Goal: Task Accomplishment & Management: Use online tool/utility

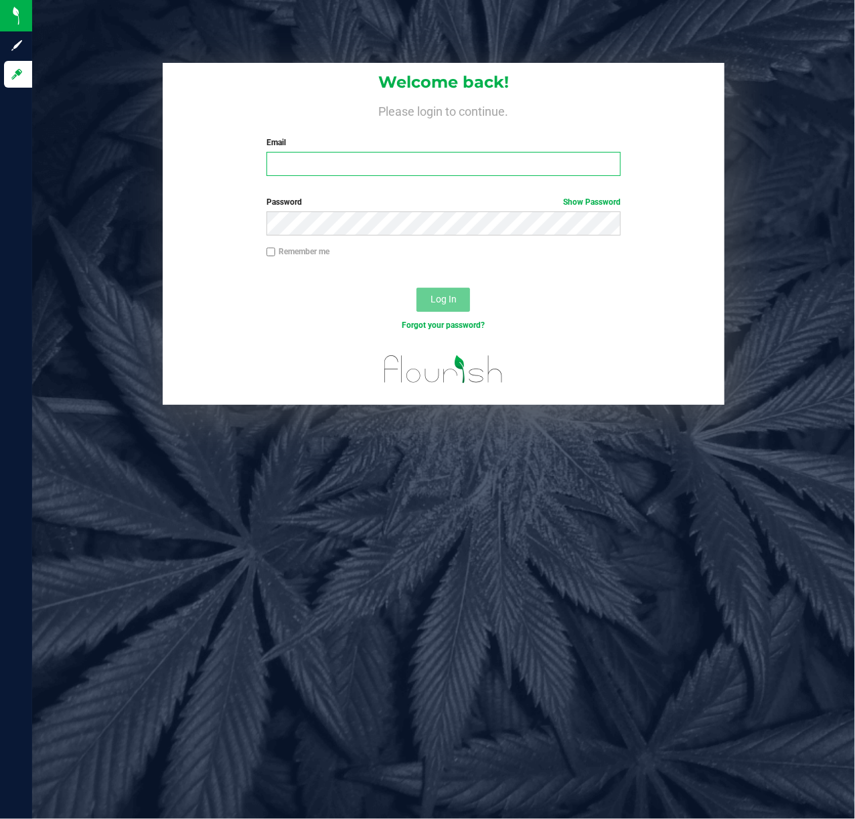
click at [309, 165] on input "Email" at bounding box center [443, 164] width 355 height 24
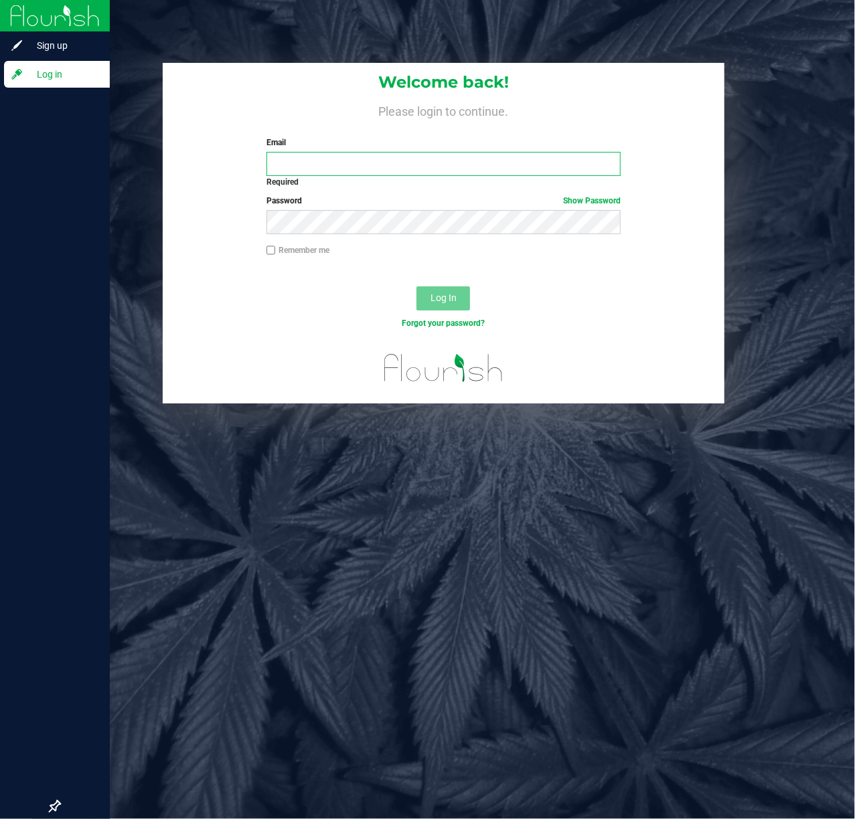
click at [292, 163] on input "Email" at bounding box center [443, 164] width 355 height 24
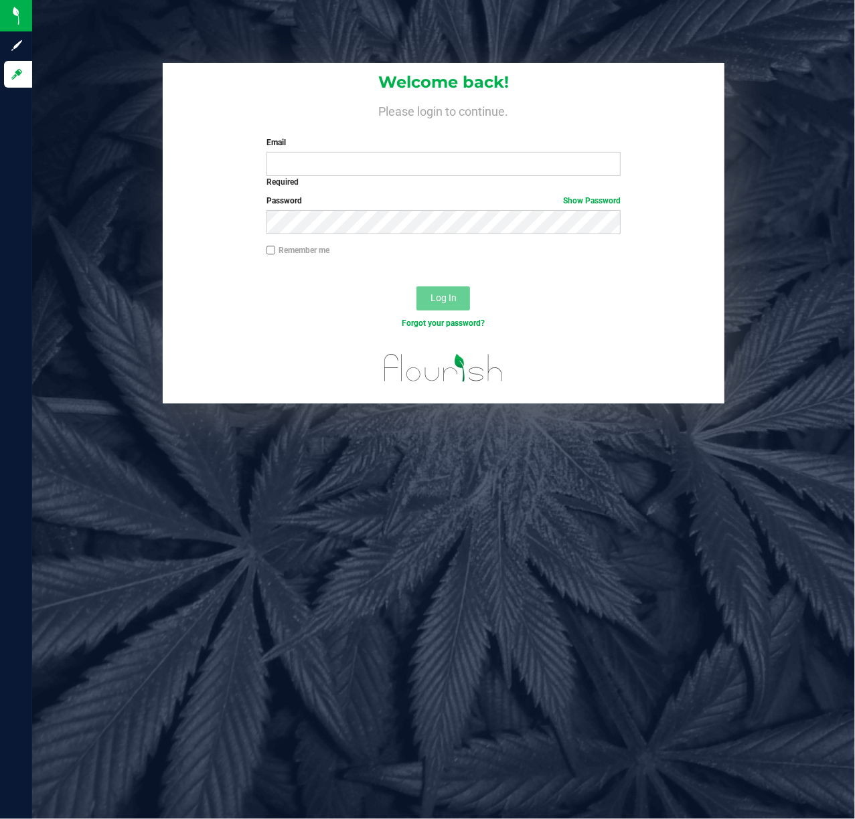
click at [415, 150] on div "Email Required Please format your email correctly." at bounding box center [443, 156] width 375 height 38
click at [385, 172] on input "Email" at bounding box center [443, 164] width 355 height 24
click at [838, 143] on div "Welcome back! Please login to continue. Email Required Please format your email…" at bounding box center [443, 233] width 842 height 341
click at [472, 157] on input "Email" at bounding box center [443, 164] width 355 height 24
click at [725, 30] on div "Welcome back! Please login to continue. Email Required Please format your email…" at bounding box center [443, 409] width 822 height 819
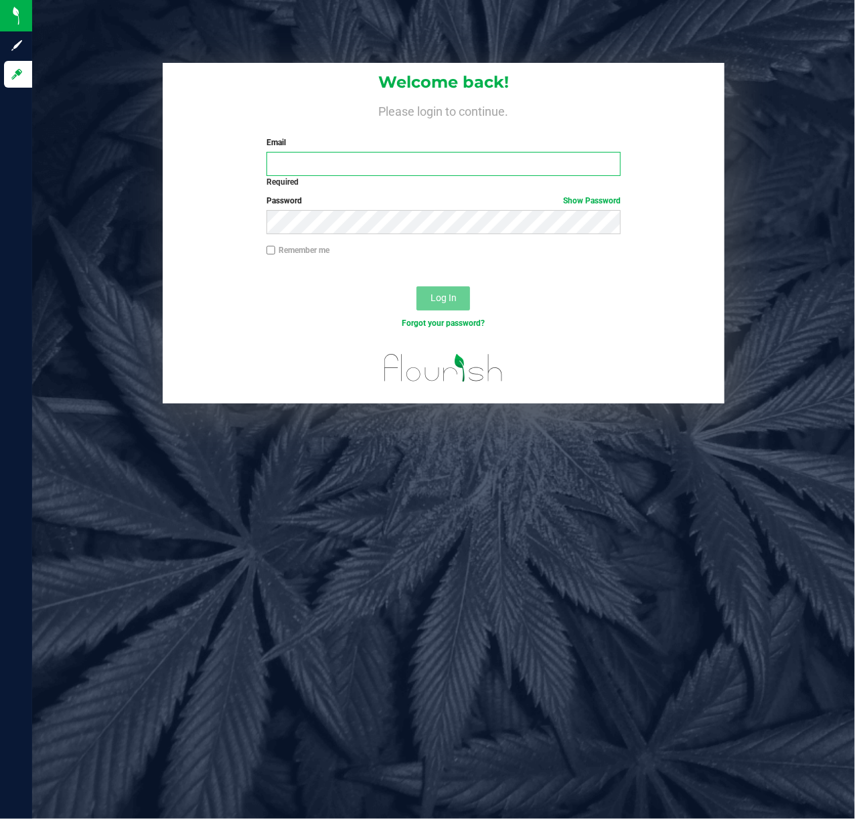
click at [333, 164] on input "Email" at bounding box center [443, 164] width 355 height 24
type input "[EMAIL_ADDRESS][DOMAIN_NAME]"
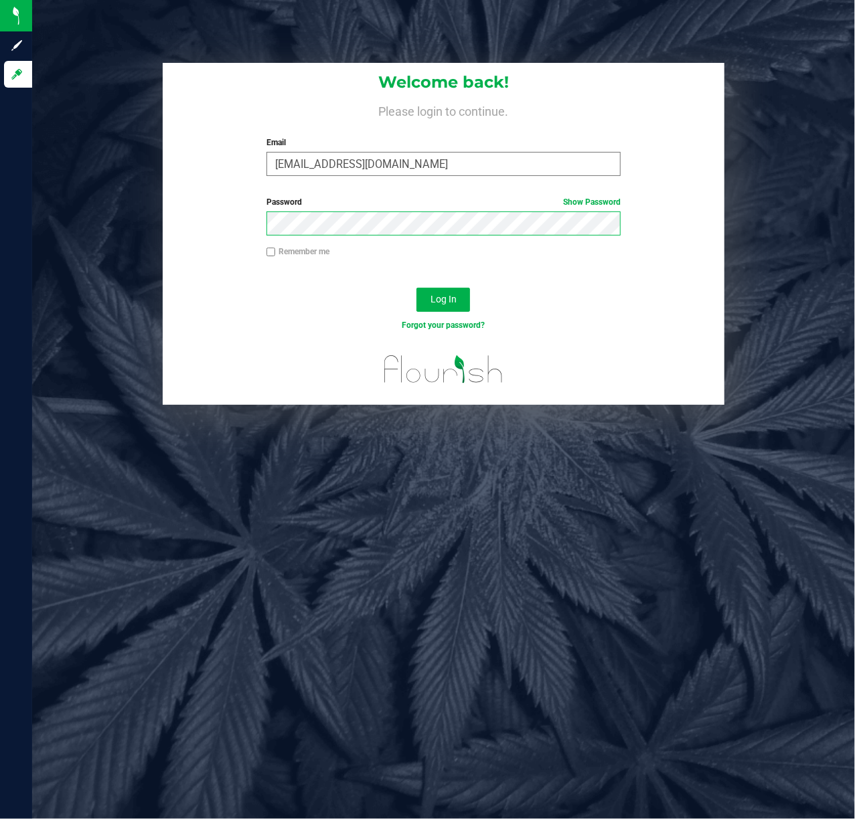
click at [416, 288] on button "Log In" at bounding box center [443, 300] width 54 height 24
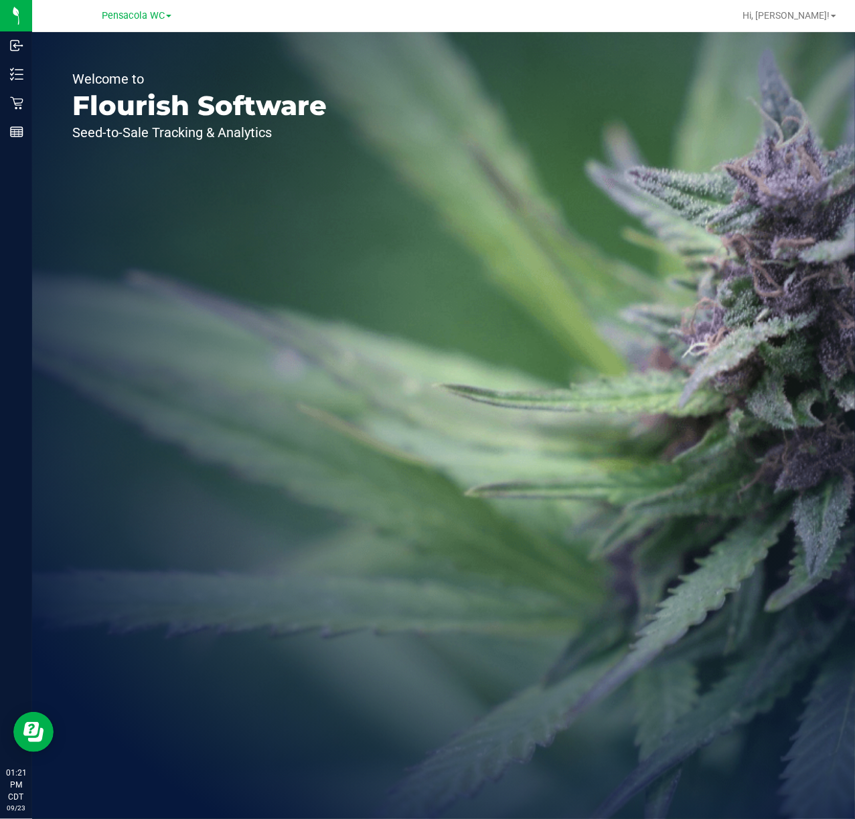
click at [19, 96] on icon at bounding box center [16, 102] width 13 height 13
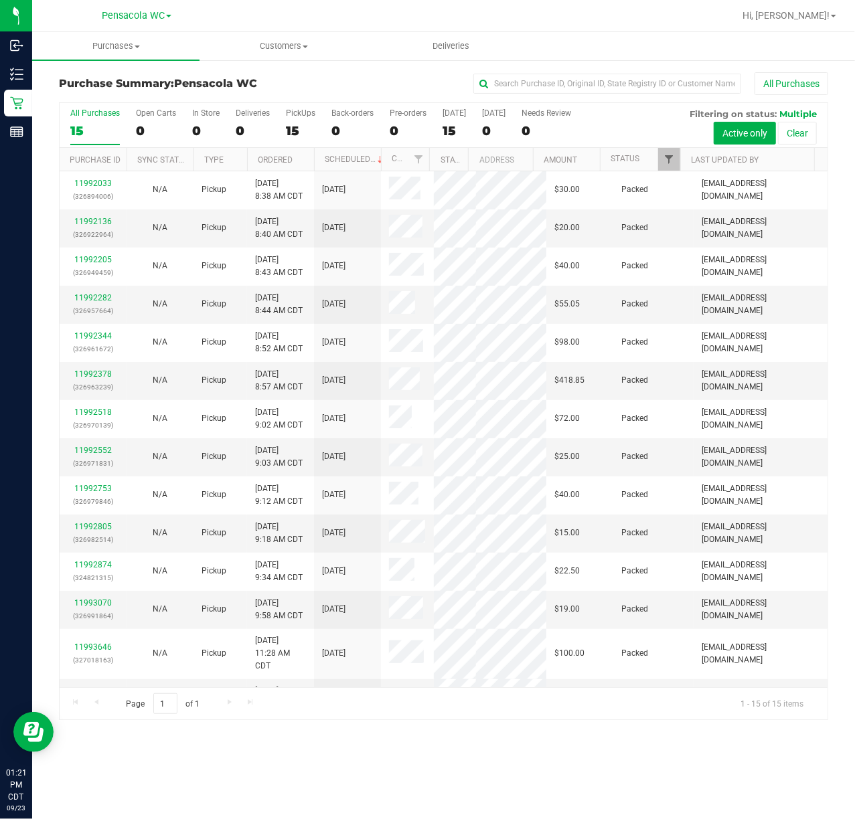
click at [668, 159] on span "Filter" at bounding box center [668, 159] width 11 height 11
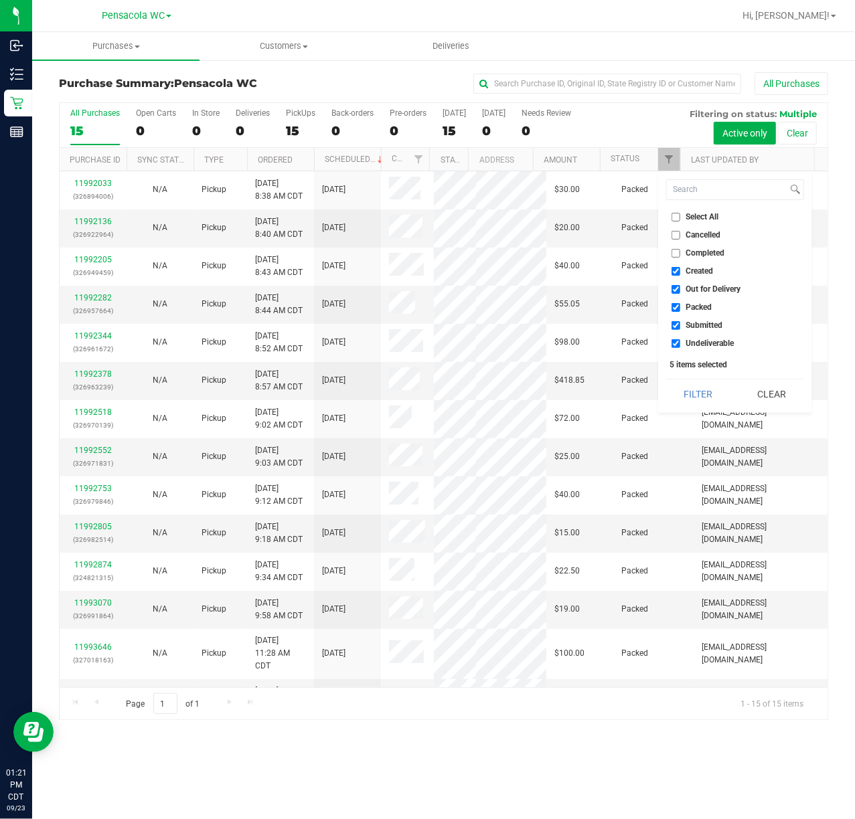
click at [712, 218] on span "Select All" at bounding box center [702, 217] width 33 height 8
click at [680, 218] on input "Select All" at bounding box center [675, 217] width 9 height 9
checkbox input "true"
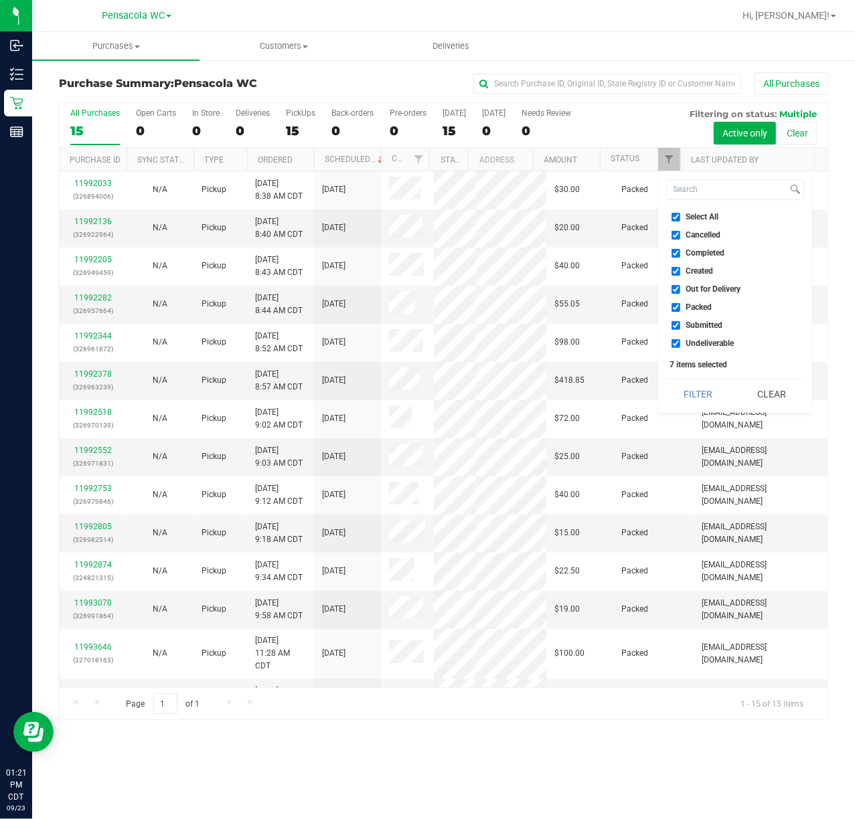
click at [713, 217] on span "Select All" at bounding box center [702, 217] width 33 height 8
click at [680, 217] on input "Select All" at bounding box center [675, 217] width 9 height 9
checkbox input "false"
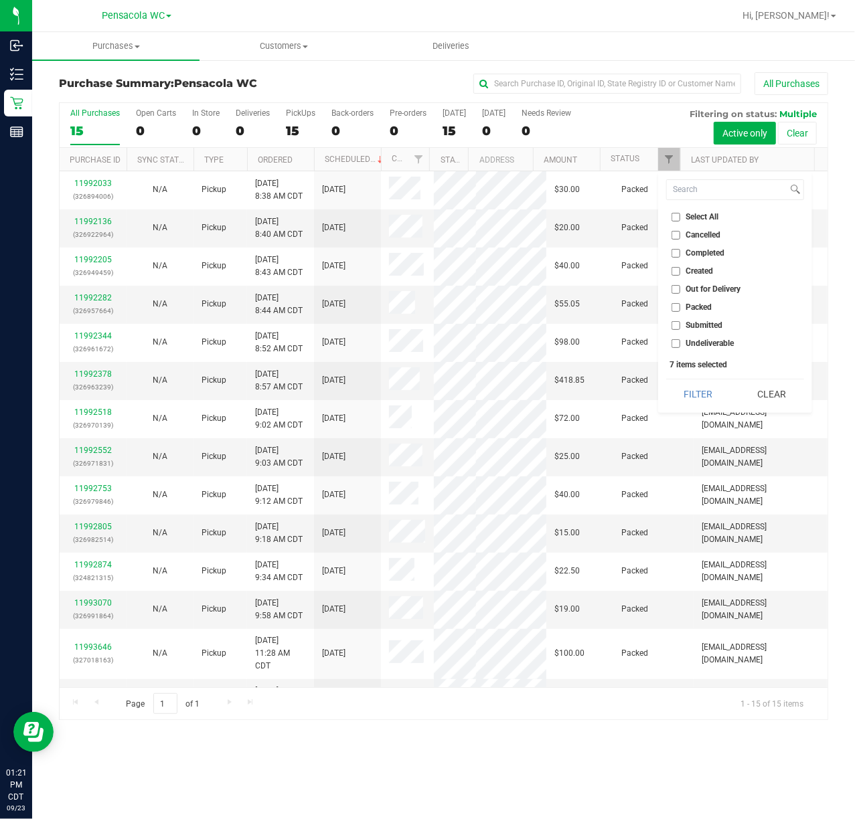
checkbox input "false"
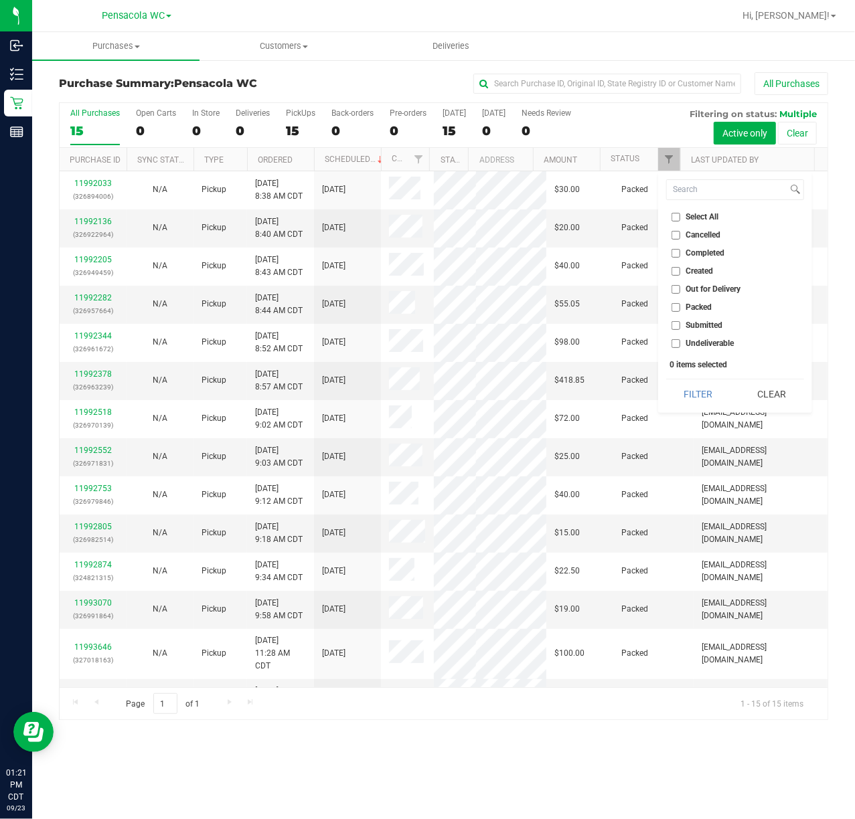
click at [707, 325] on span "Submitted" at bounding box center [704, 325] width 37 height 8
click at [680, 325] on input "Submitted" at bounding box center [675, 325] width 9 height 9
checkbox input "true"
click at [705, 391] on button "Filter" at bounding box center [698, 393] width 64 height 29
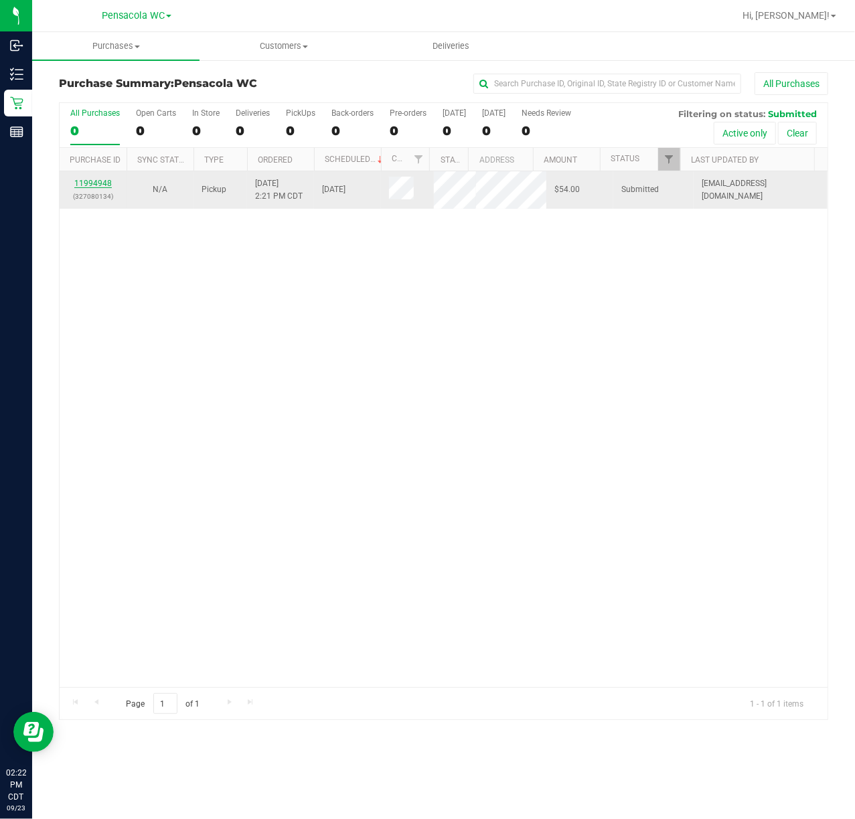
drag, startPoint x: 81, startPoint y: 187, endPoint x: 86, endPoint y: 181, distance: 8.2
click at [84, 181] on div "11994948 (327080134)" at bounding box center [93, 189] width 51 height 25
click at [86, 181] on link "11994948" at bounding box center [92, 183] width 37 height 9
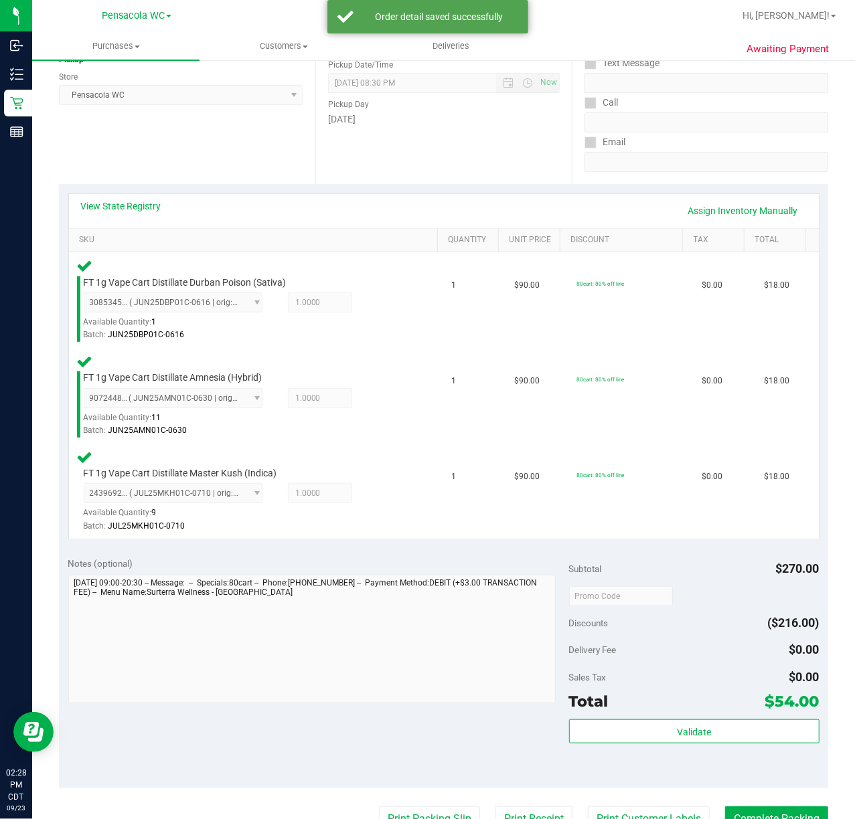
scroll to position [175, 0]
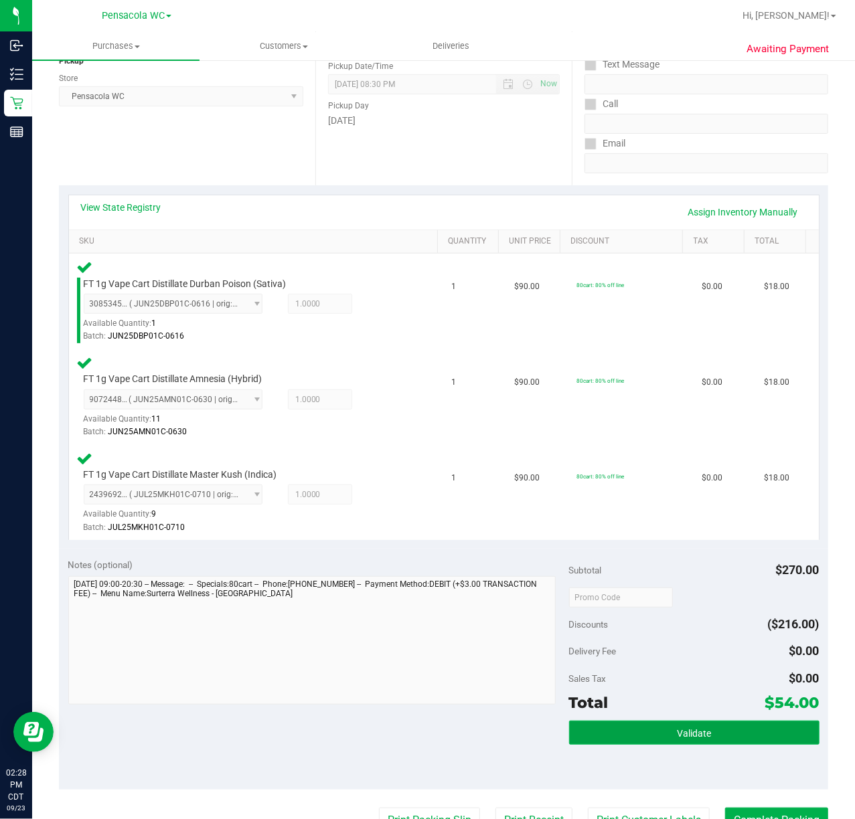
click at [646, 732] on button "Validate" at bounding box center [694, 733] width 250 height 24
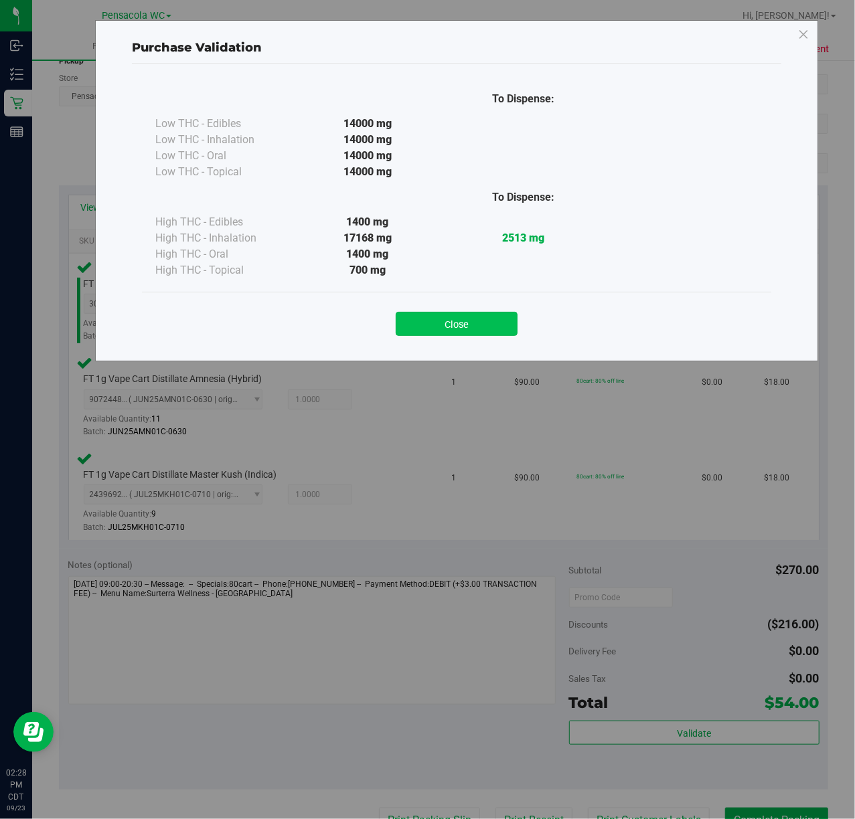
click at [483, 319] on button "Close" at bounding box center [456, 324] width 122 height 24
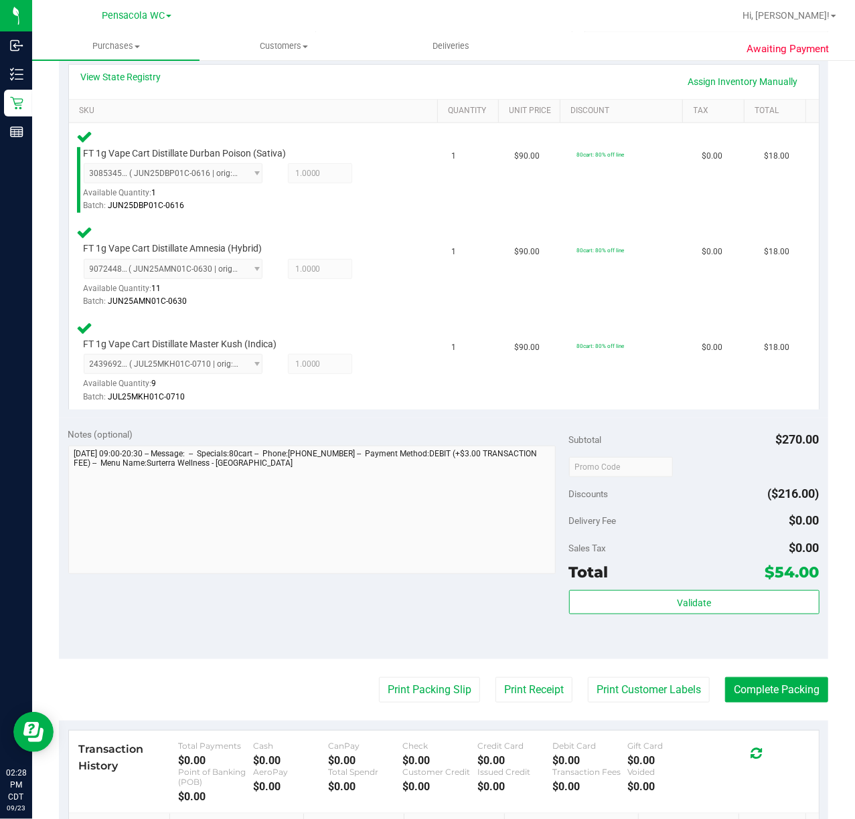
scroll to position [292, 0]
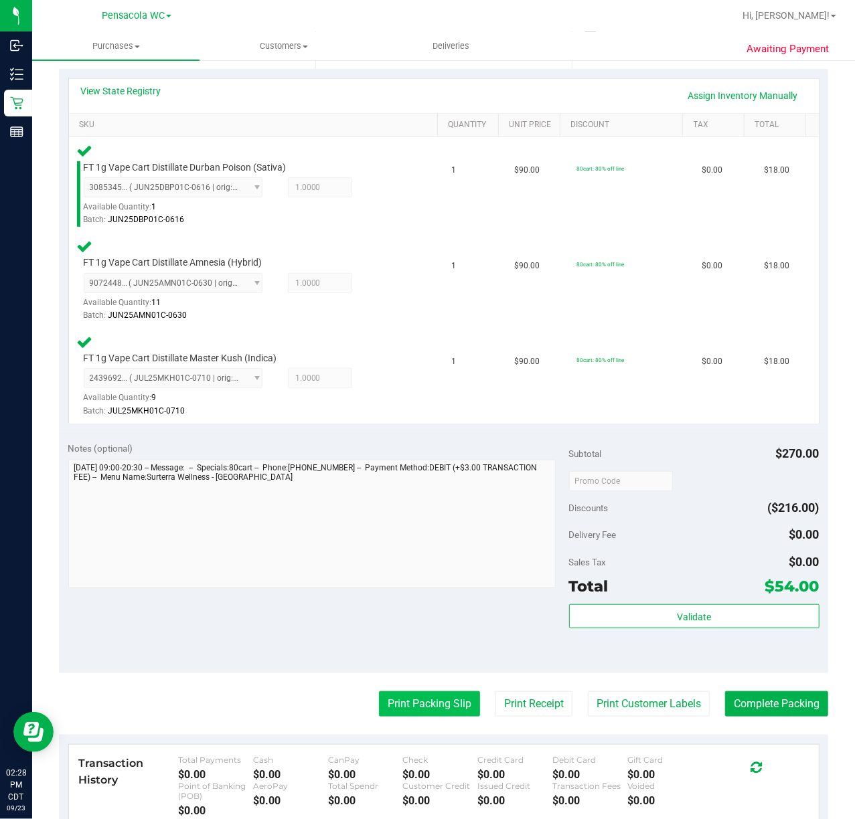
click at [402, 704] on button "Print Packing Slip" at bounding box center [429, 703] width 101 height 25
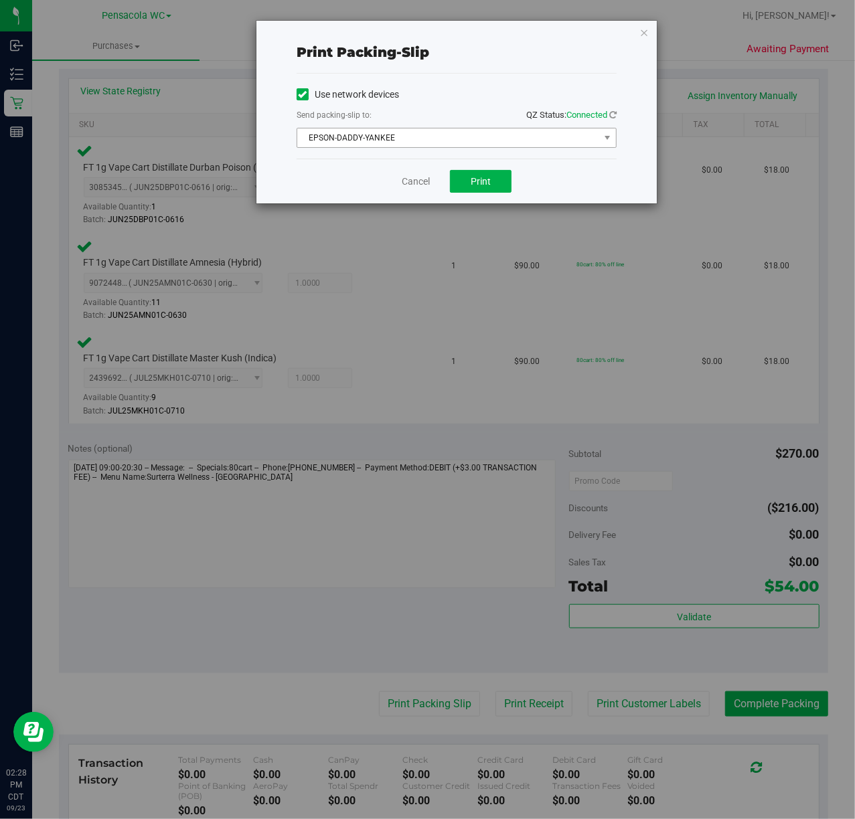
click at [373, 138] on span "EPSON-DADDY-YANKEE" at bounding box center [448, 137] width 302 height 19
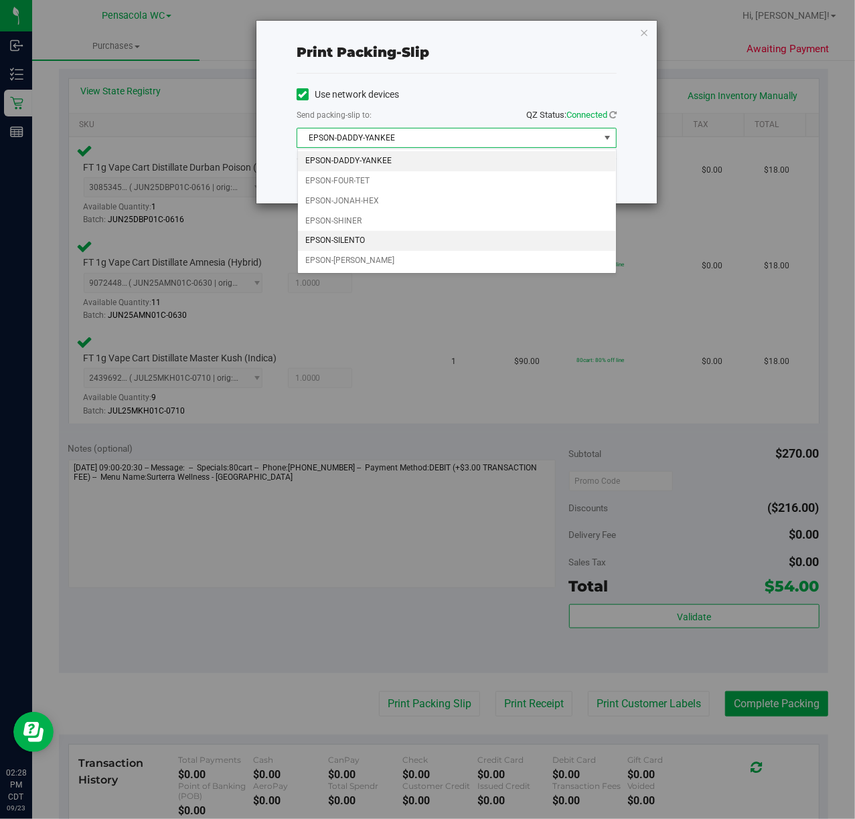
click at [369, 248] on li "EPSON-SILENTO" at bounding box center [457, 241] width 318 height 20
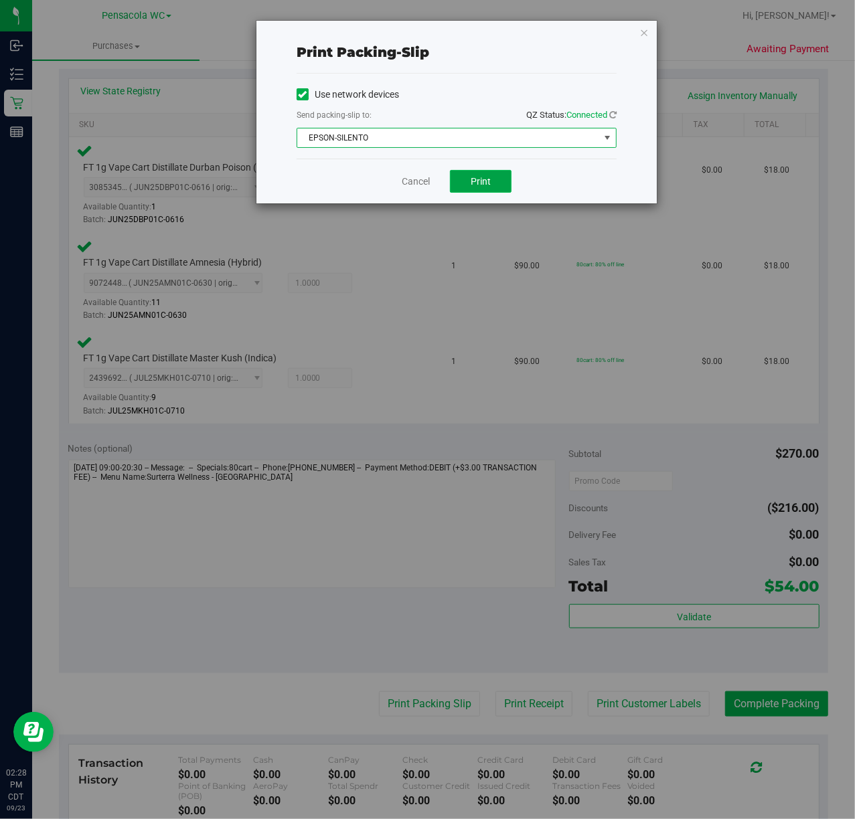
click at [486, 177] on span "Print" at bounding box center [480, 181] width 20 height 11
click at [640, 38] on icon "button" at bounding box center [643, 32] width 9 height 16
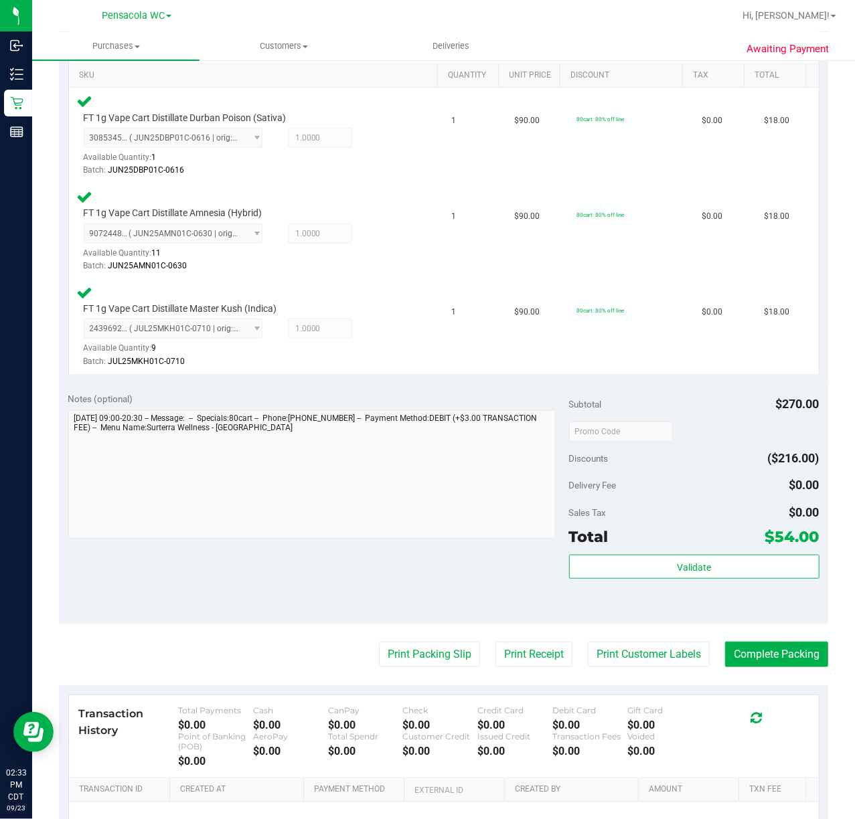
scroll to position [495, 0]
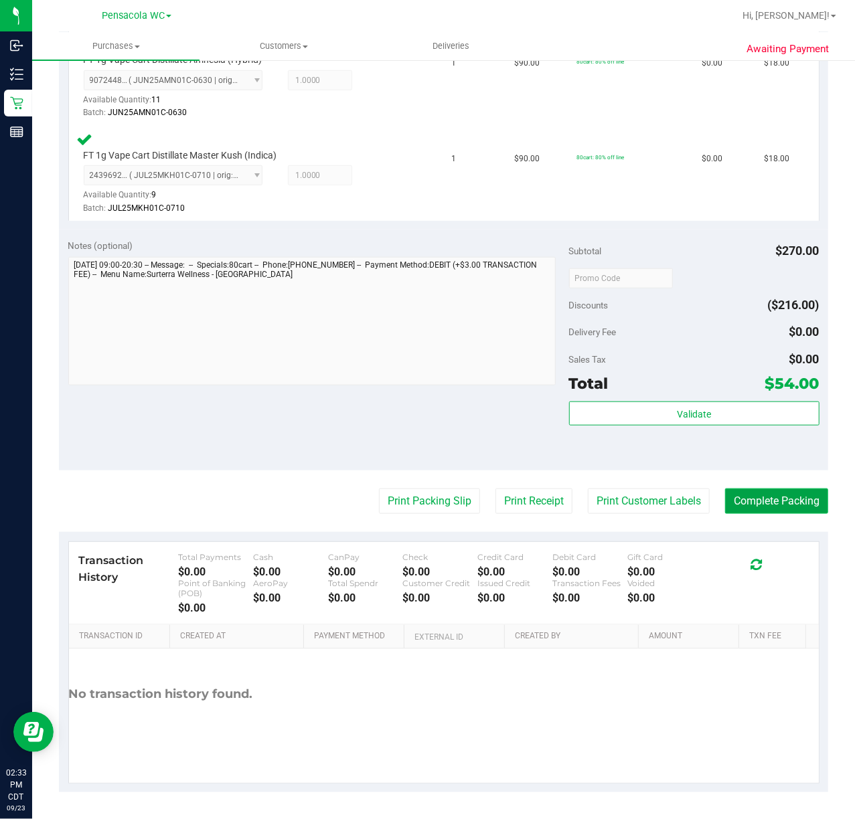
click at [807, 495] on button "Complete Packing" at bounding box center [776, 500] width 103 height 25
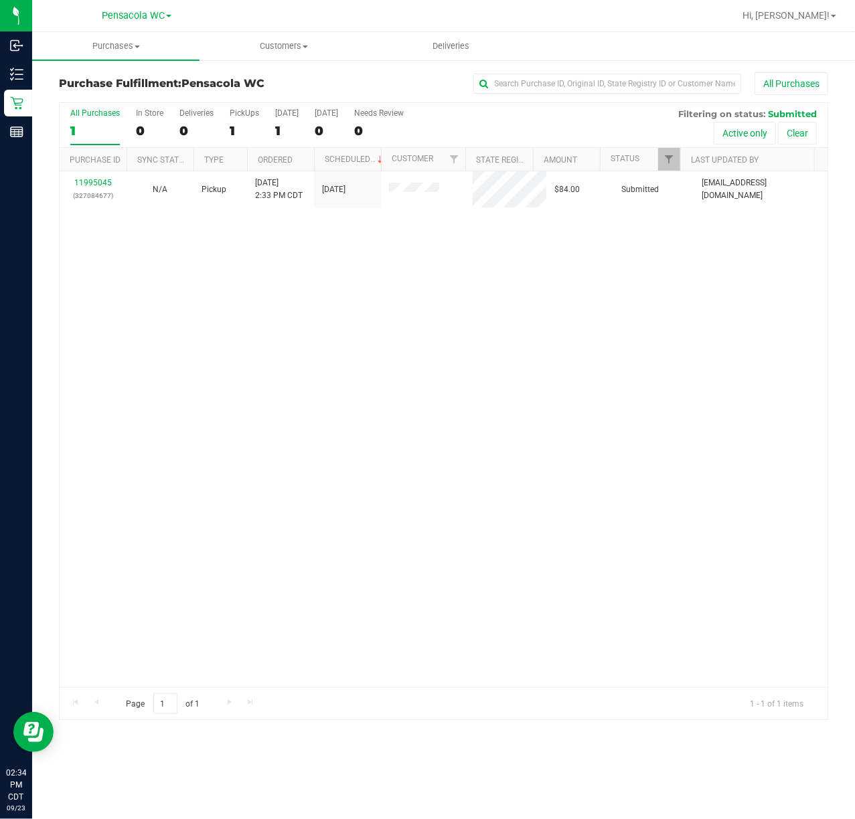
click at [378, 277] on div "11995045 (327084677) N/A Pickup [DATE] 2:33 PM CDT 9/23/2025 $84.00 Submitted […" at bounding box center [444, 429] width 768 height 516
click at [264, 357] on div "11995045 (327084677) N/A Pickup [DATE] 2:33 PM CDT 9/23/2025 $84.00 Submitted […" at bounding box center [444, 429] width 768 height 516
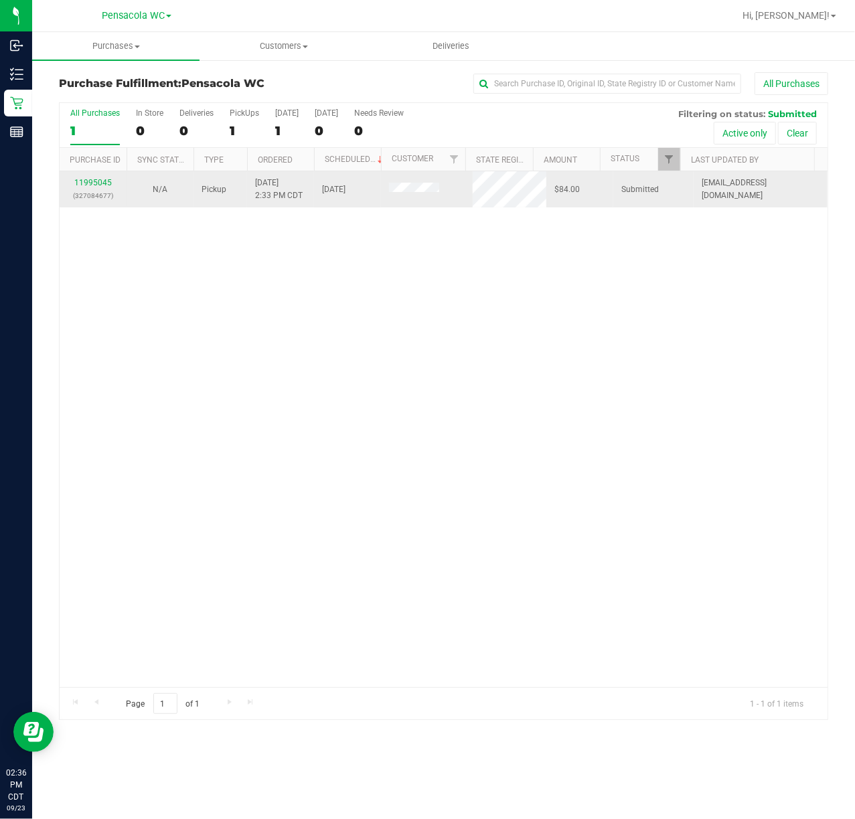
click at [96, 202] on p "(327084677)" at bounding box center [93, 195] width 51 height 13
click at [98, 186] on link "11995045" at bounding box center [92, 182] width 37 height 9
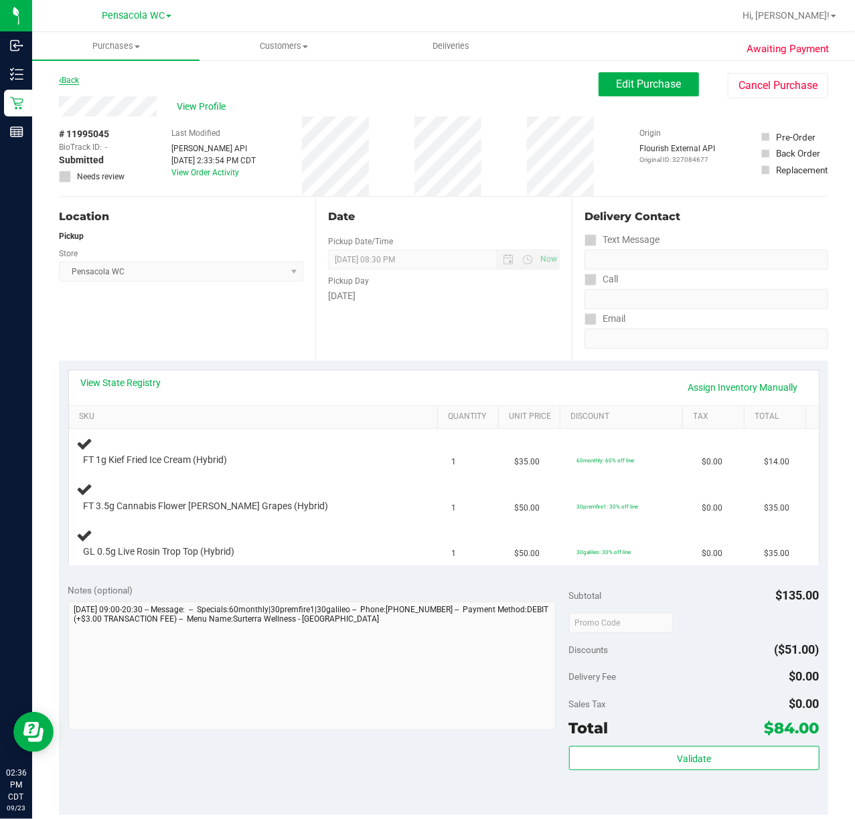
click at [70, 84] on link "Back" at bounding box center [69, 80] width 20 height 9
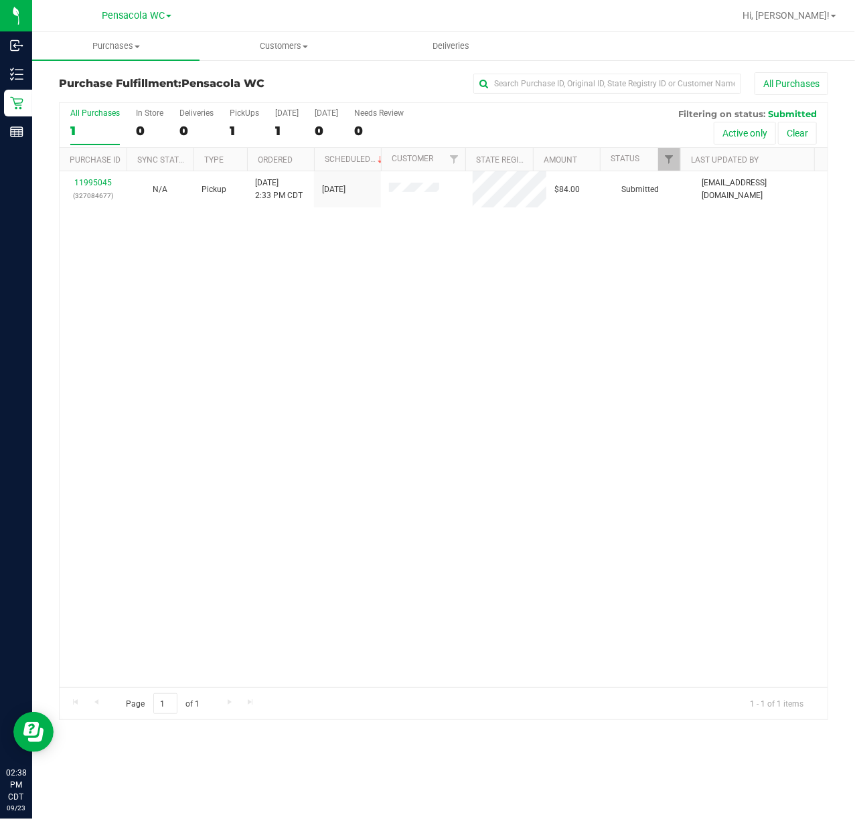
click at [538, 273] on div "11995045 (327084677) N/A Pickup [DATE] 2:33 PM CDT 9/23/2025 $84.00 Submitted […" at bounding box center [444, 429] width 768 height 516
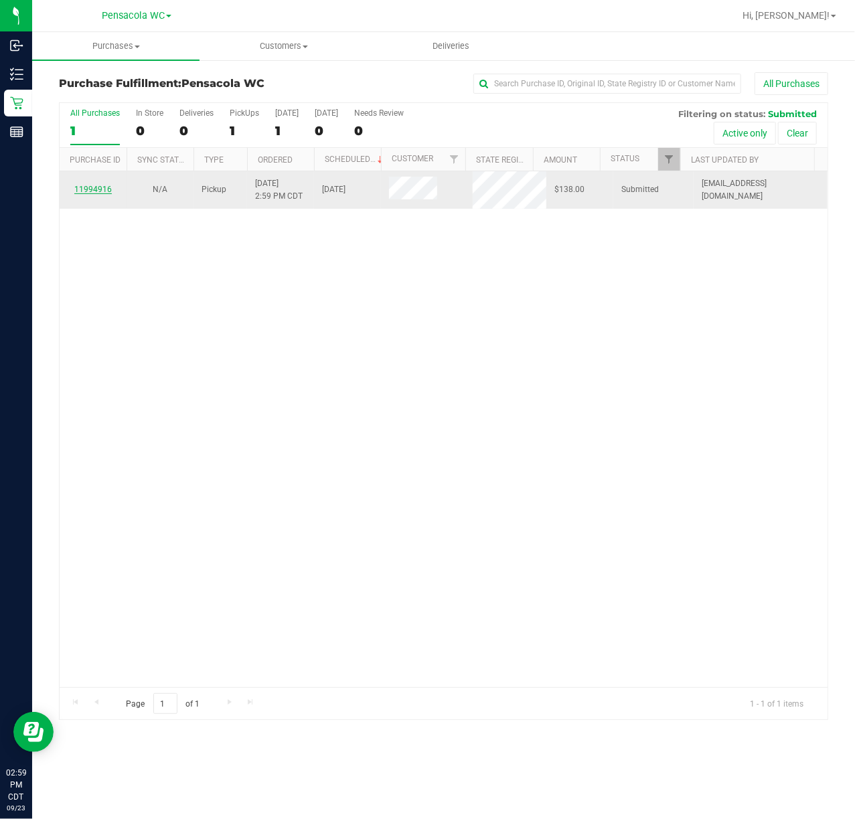
click at [89, 191] on link "11994916" at bounding box center [92, 189] width 37 height 9
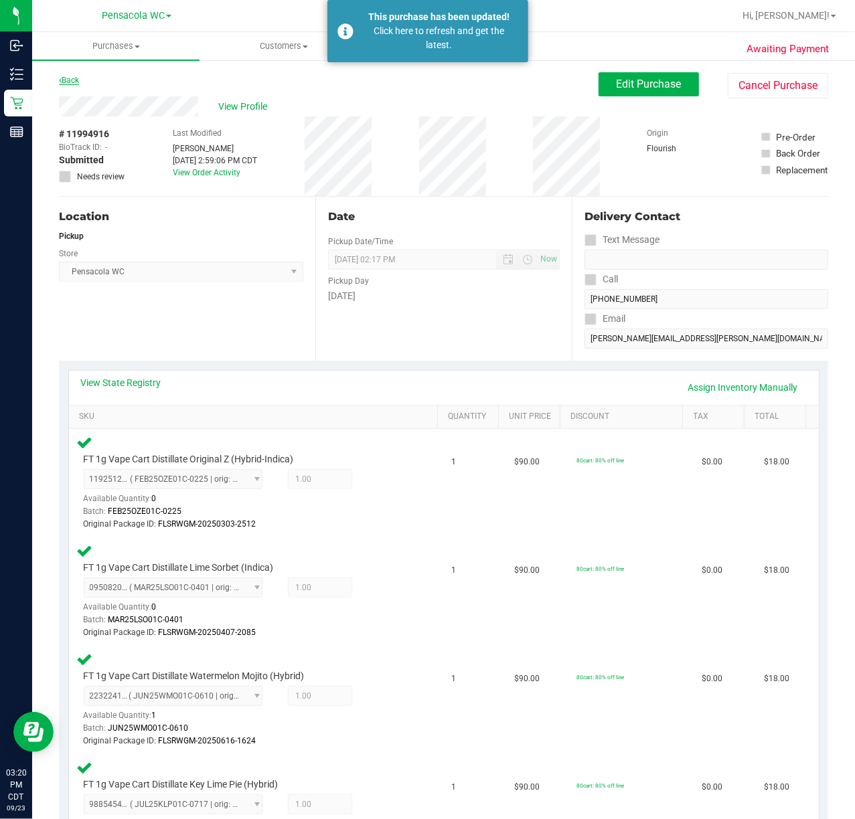
click at [71, 81] on link "Back" at bounding box center [69, 80] width 20 height 9
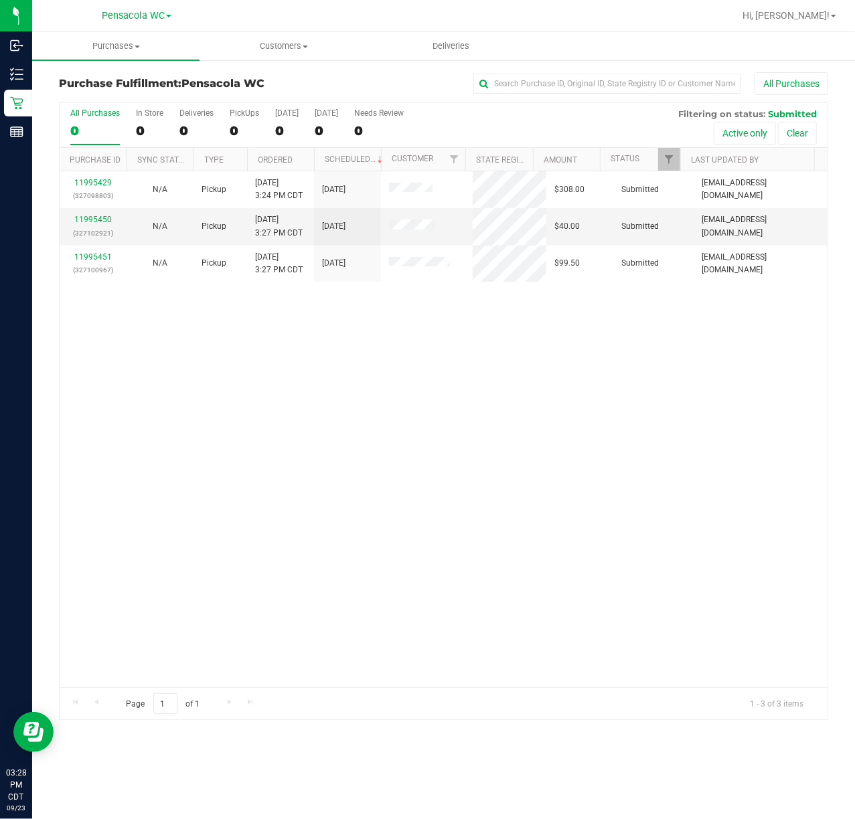
click at [337, 443] on div "11995429 (327098803) N/A Pickup [DATE] 3:24 PM CDT 9/23/2025 $308.00 Submitted …" at bounding box center [444, 429] width 768 height 516
click at [88, 185] on link "11995429" at bounding box center [92, 182] width 37 height 9
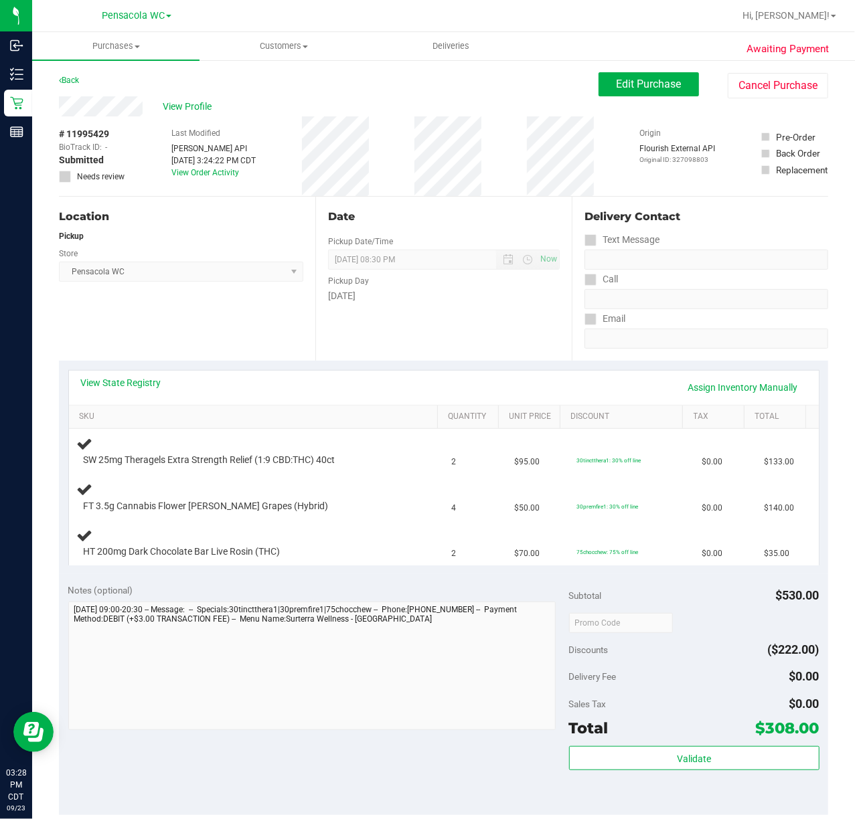
click at [191, 329] on div "Location Pickup Store Pensacola WC Select Store [PERSON_NAME][GEOGRAPHIC_DATA] …" at bounding box center [187, 279] width 256 height 164
click at [132, 384] on link "View State Registry" at bounding box center [121, 382] width 80 height 13
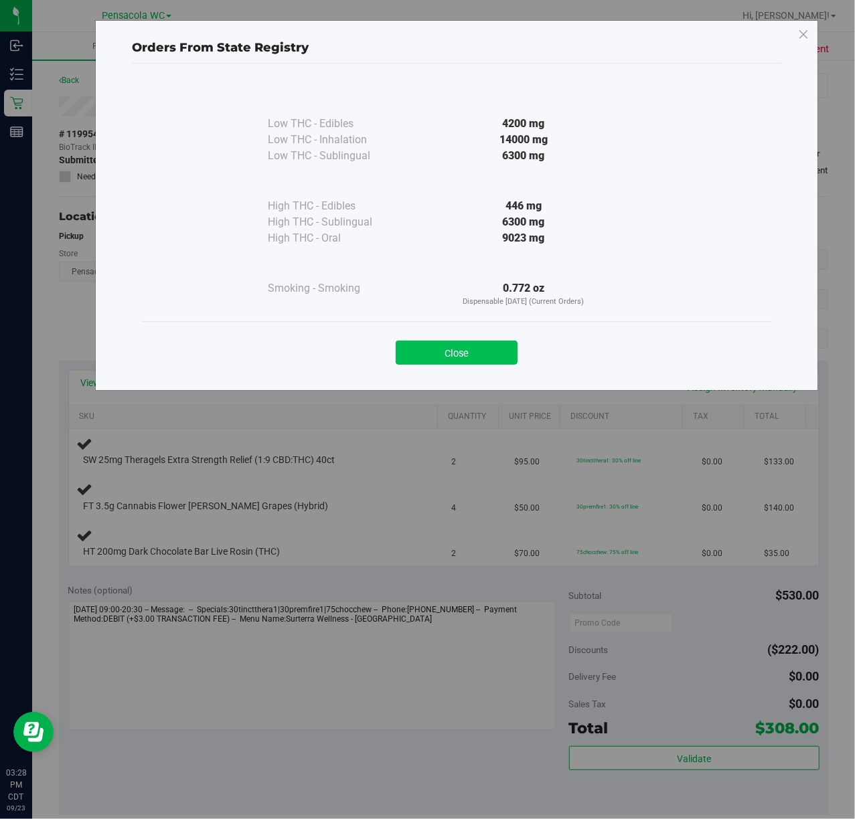
click at [459, 354] on button "Close" at bounding box center [456, 353] width 122 height 24
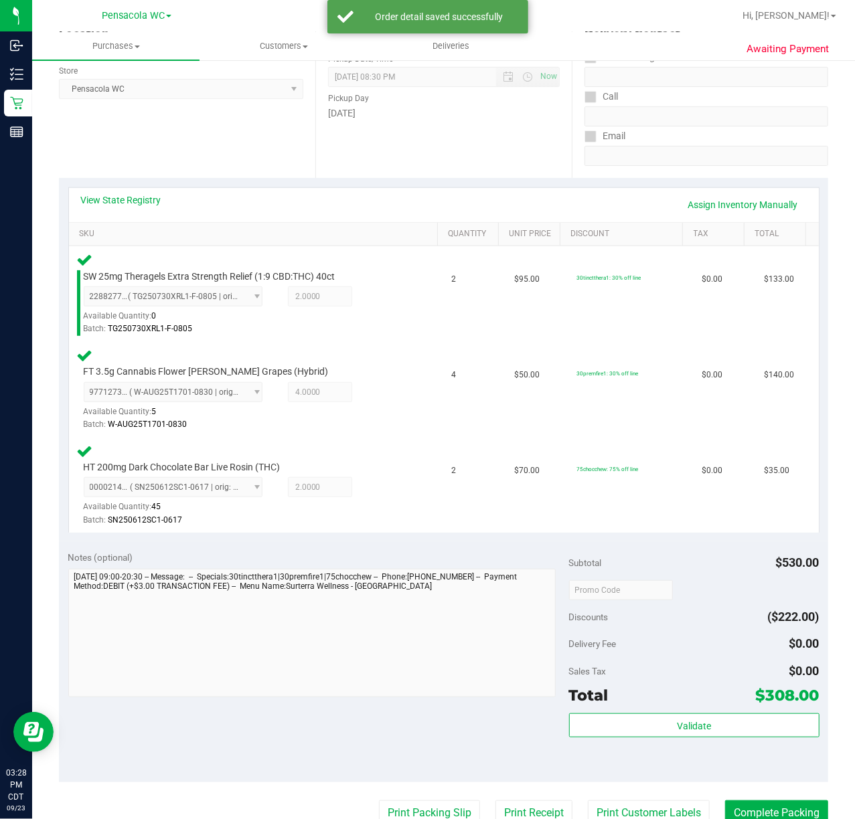
scroll to position [181, 0]
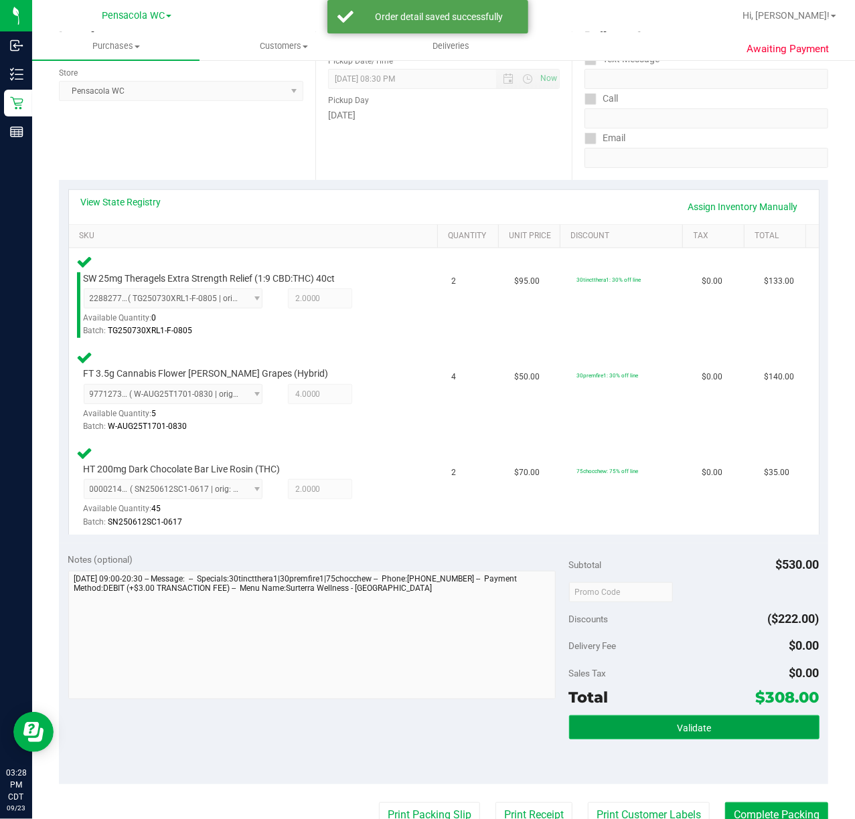
click at [650, 724] on button "Validate" at bounding box center [694, 727] width 250 height 24
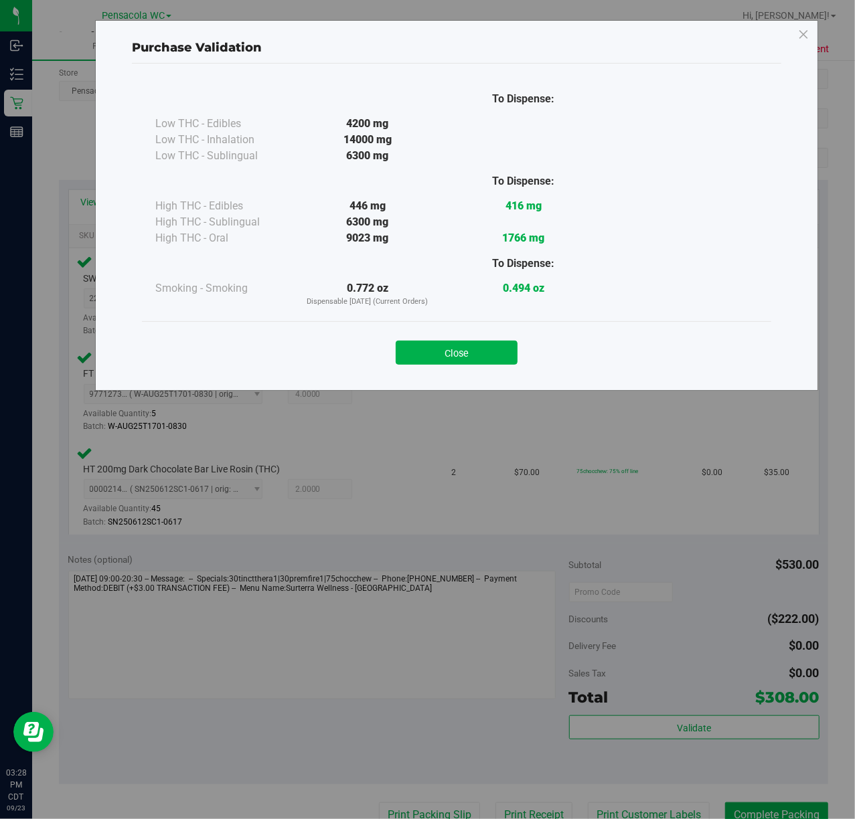
click at [471, 387] on div "Purchase Validation To Dispense: Low THC - Edibles 4200 mg" at bounding box center [456, 205] width 723 height 371
click at [477, 363] on button "Close" at bounding box center [456, 353] width 122 height 24
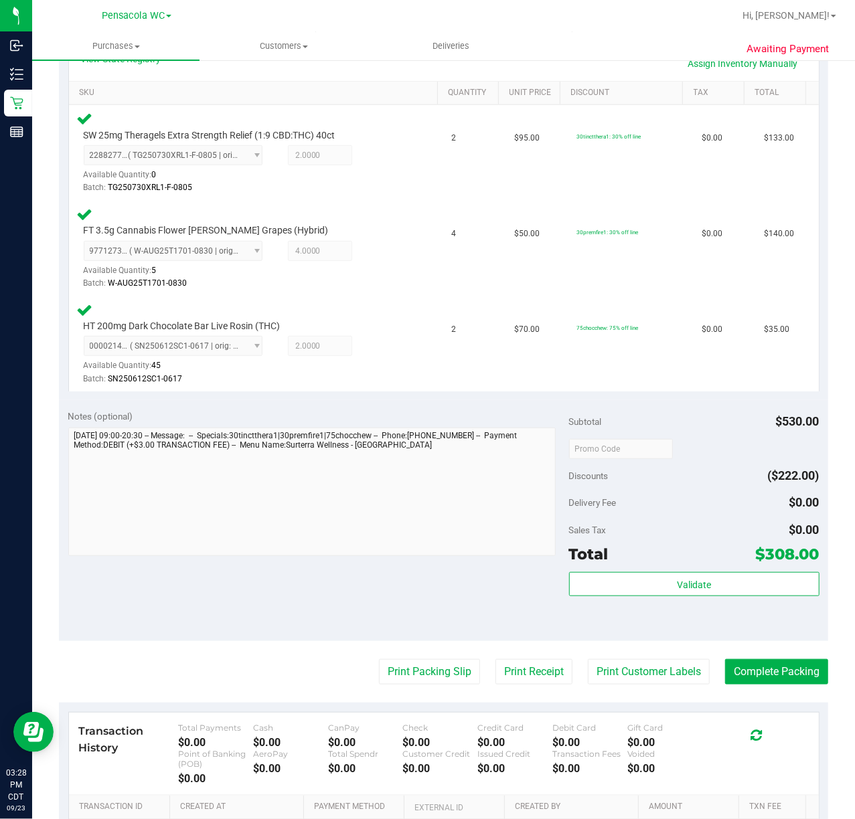
scroll to position [335, 0]
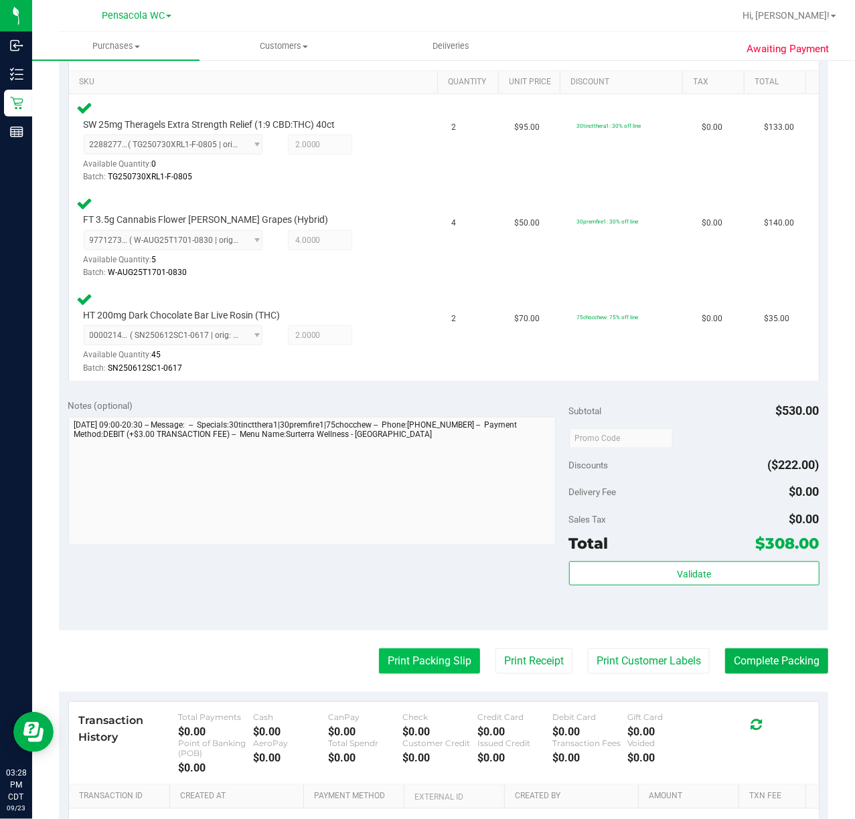
click at [411, 652] on button "Print Packing Slip" at bounding box center [429, 660] width 101 height 25
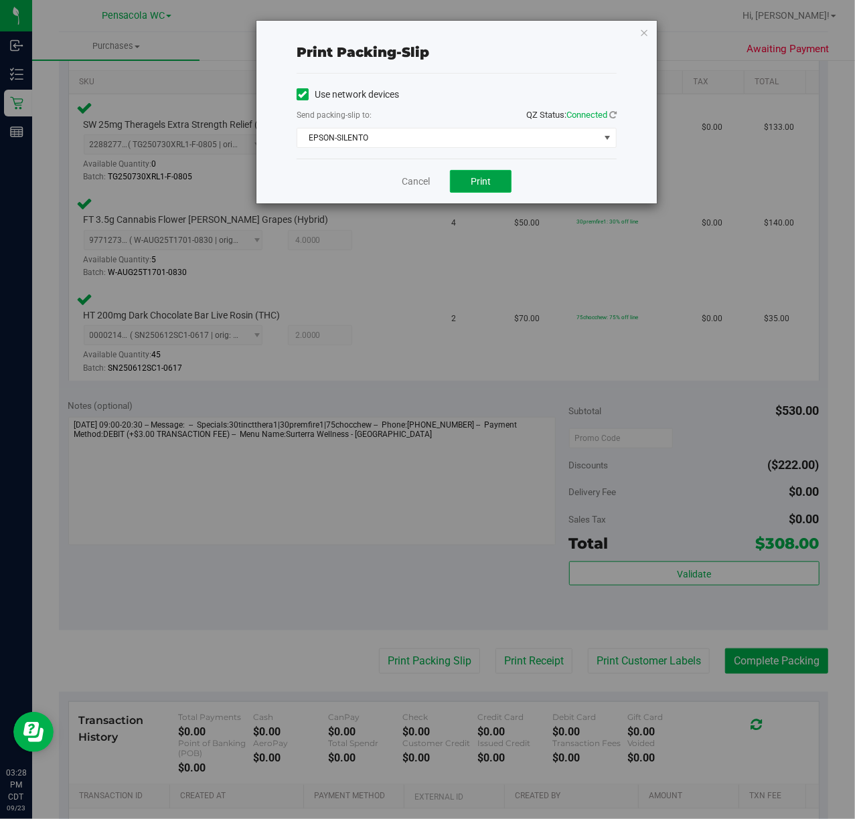
click at [468, 187] on button "Print" at bounding box center [481, 181] width 62 height 23
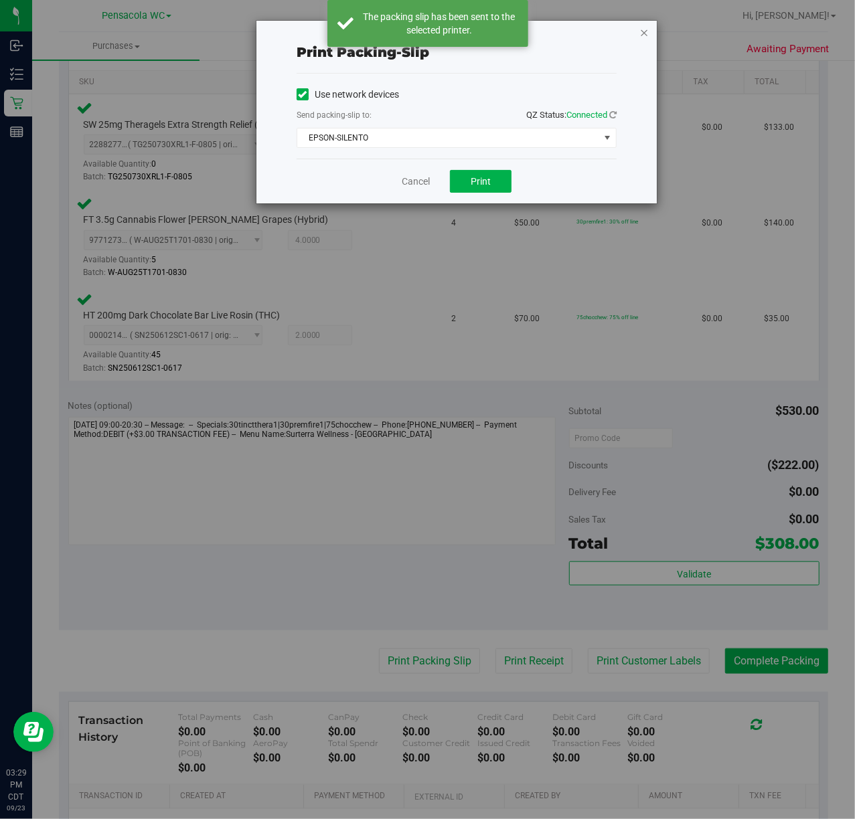
click at [646, 31] on icon "button" at bounding box center [643, 32] width 9 height 16
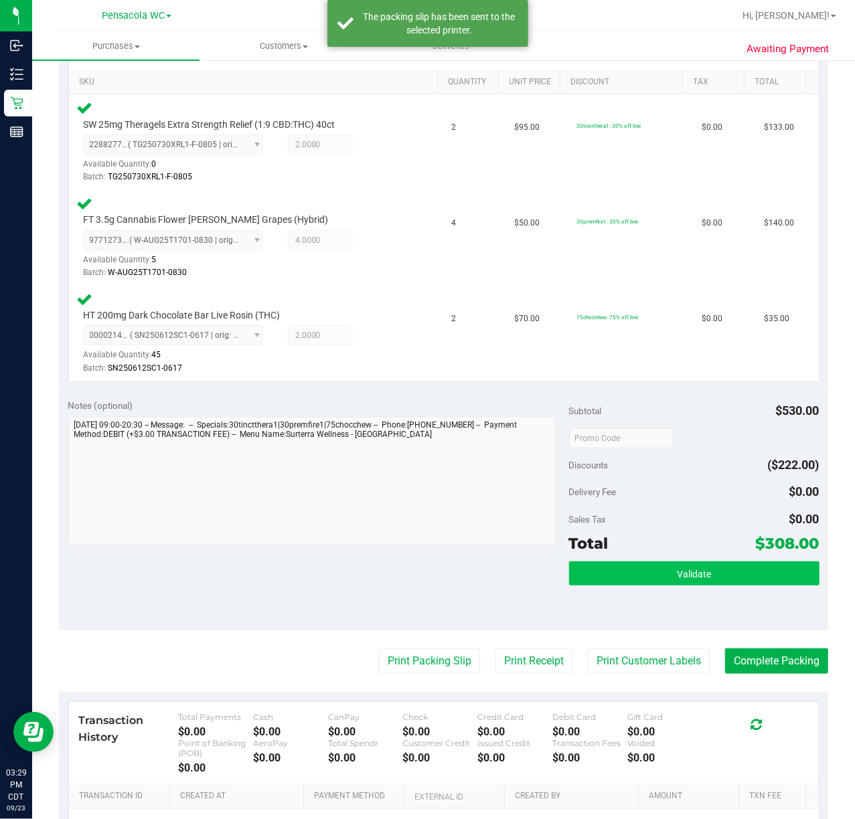
click at [743, 574] on button "Validate" at bounding box center [694, 573] width 250 height 24
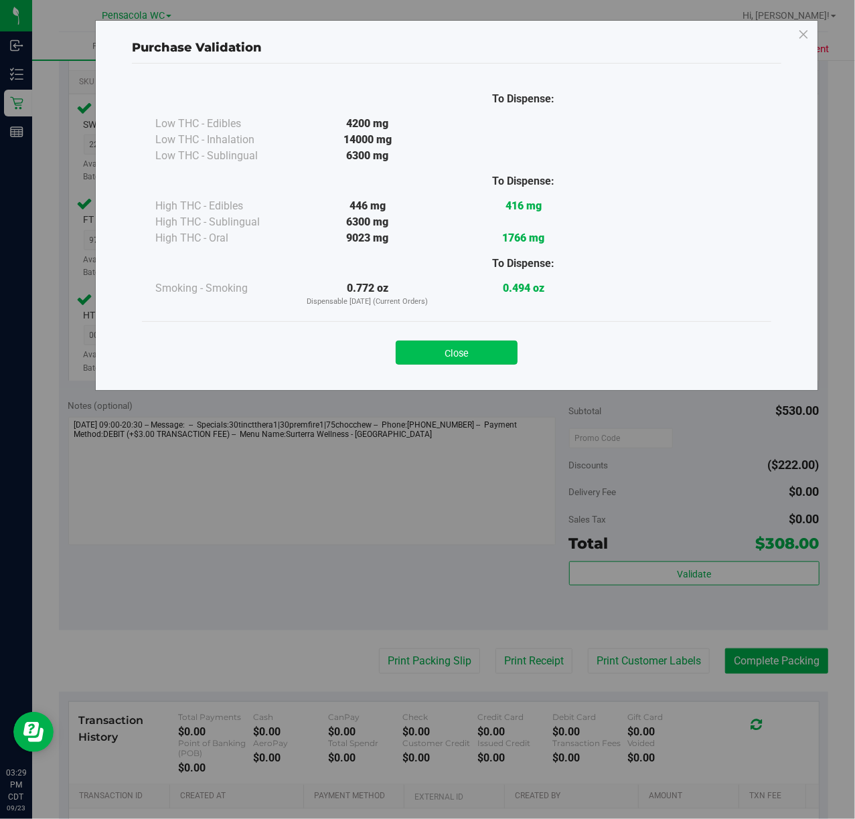
click at [420, 345] on button "Close" at bounding box center [456, 353] width 122 height 24
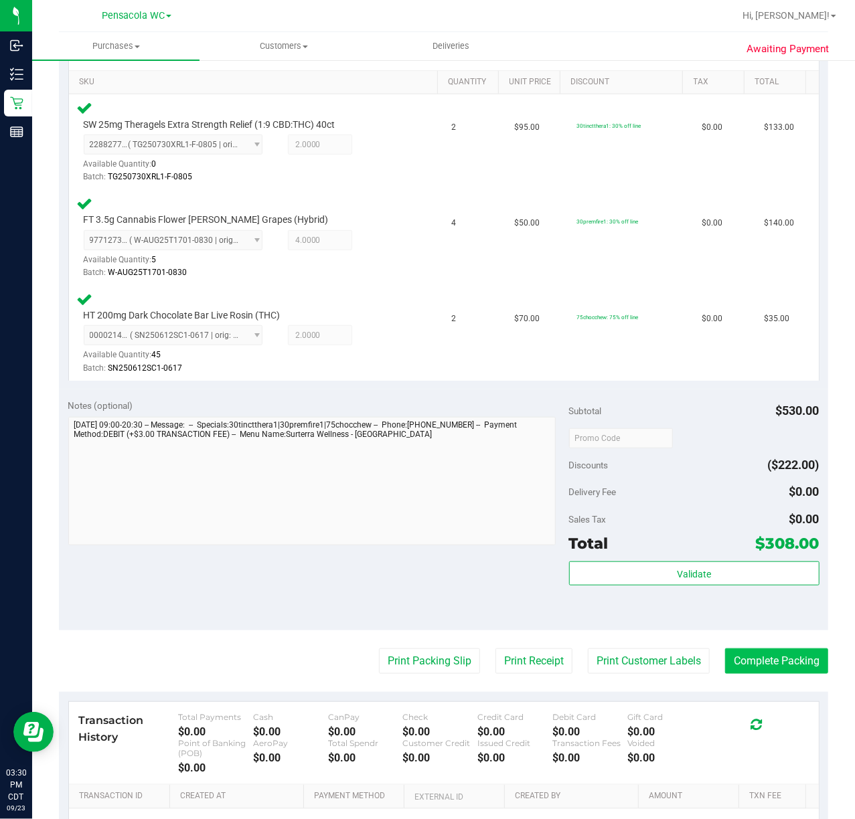
click at [774, 658] on button "Complete Packing" at bounding box center [776, 660] width 103 height 25
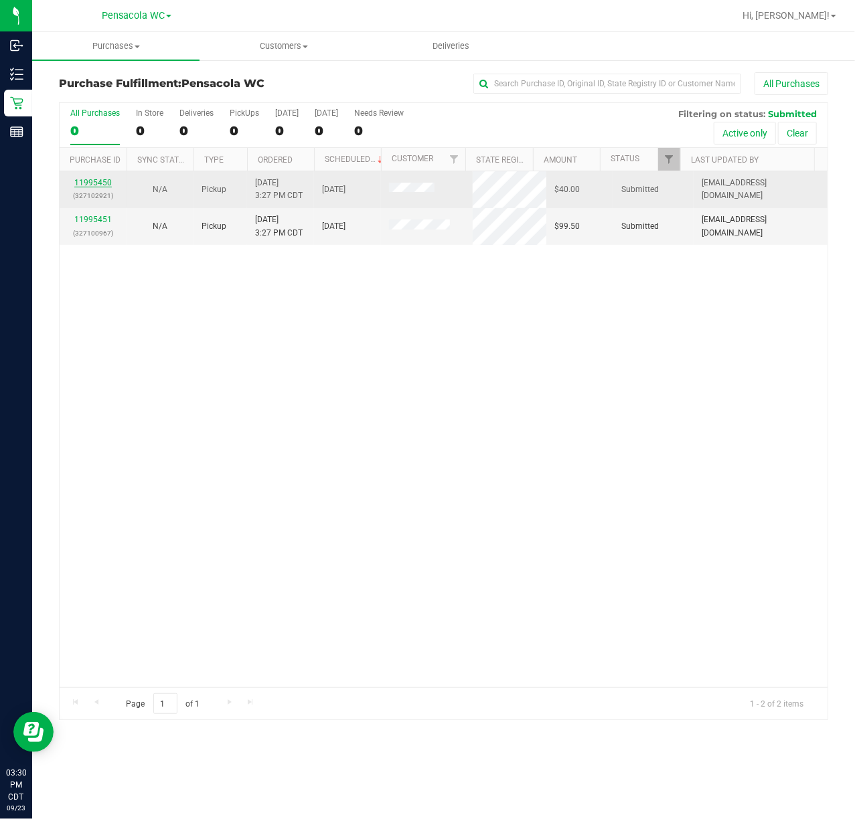
click at [105, 183] on link "11995450" at bounding box center [92, 182] width 37 height 9
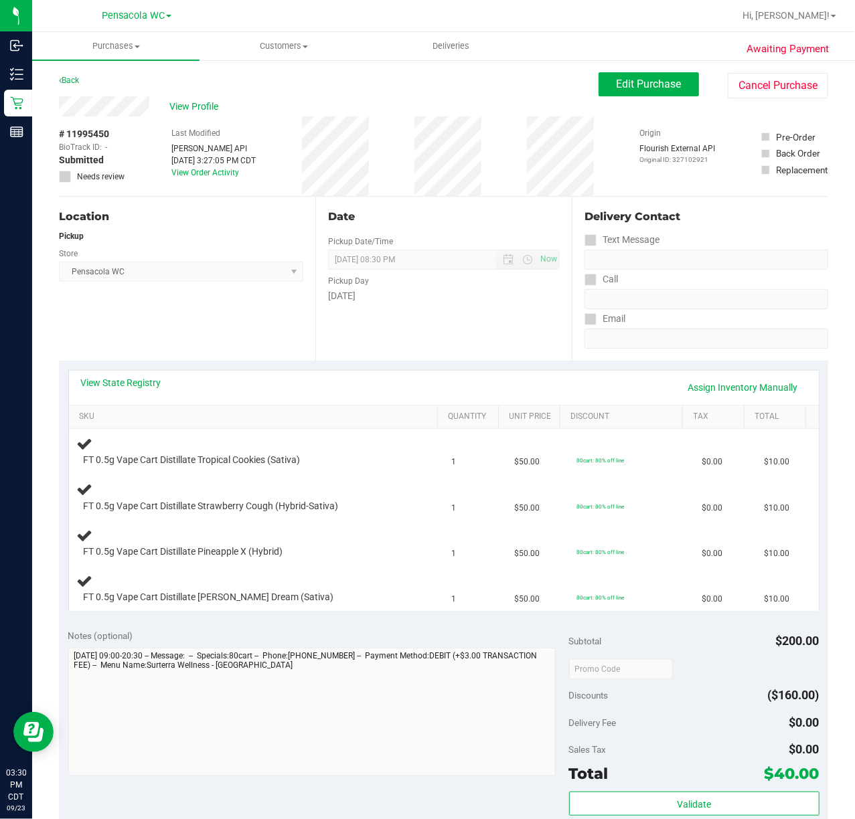
click at [94, 314] on div "Location Pickup Store Pensacola WC Select Store [PERSON_NAME][GEOGRAPHIC_DATA] …" at bounding box center [187, 279] width 256 height 164
click at [72, 78] on link "Back" at bounding box center [69, 80] width 20 height 9
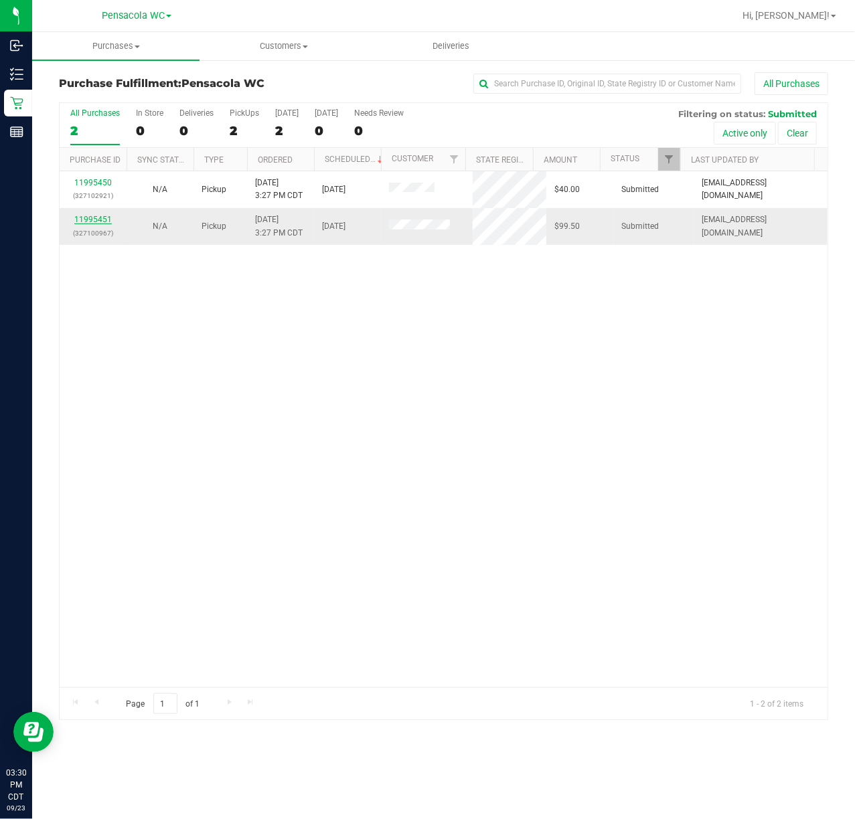
click at [100, 221] on link "11995451" at bounding box center [92, 219] width 37 height 9
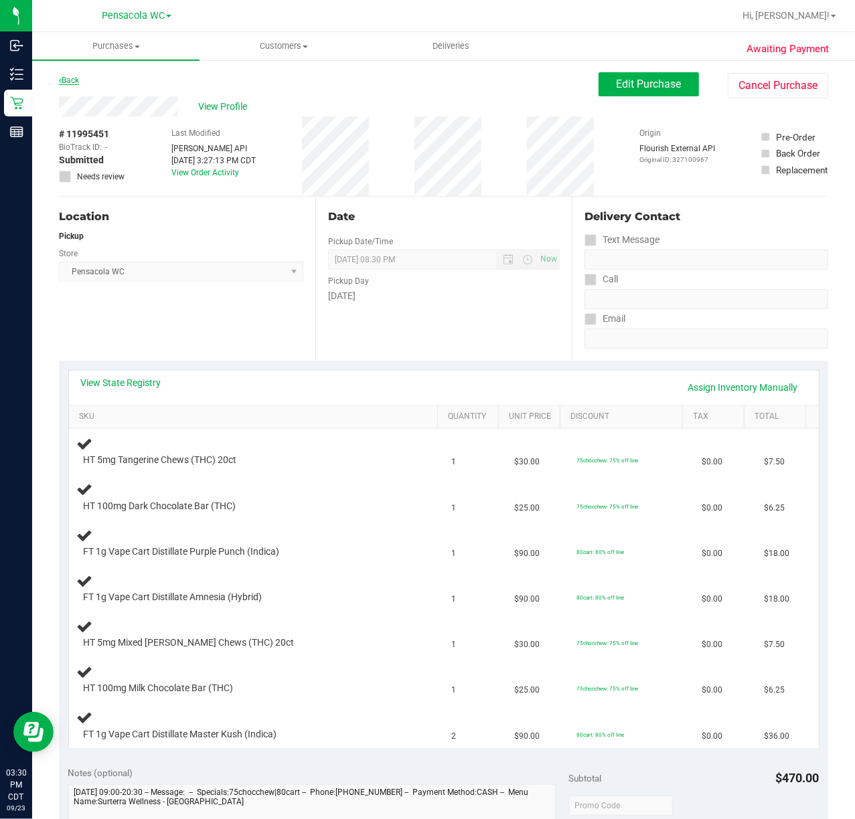
click at [74, 81] on link "Back" at bounding box center [69, 80] width 20 height 9
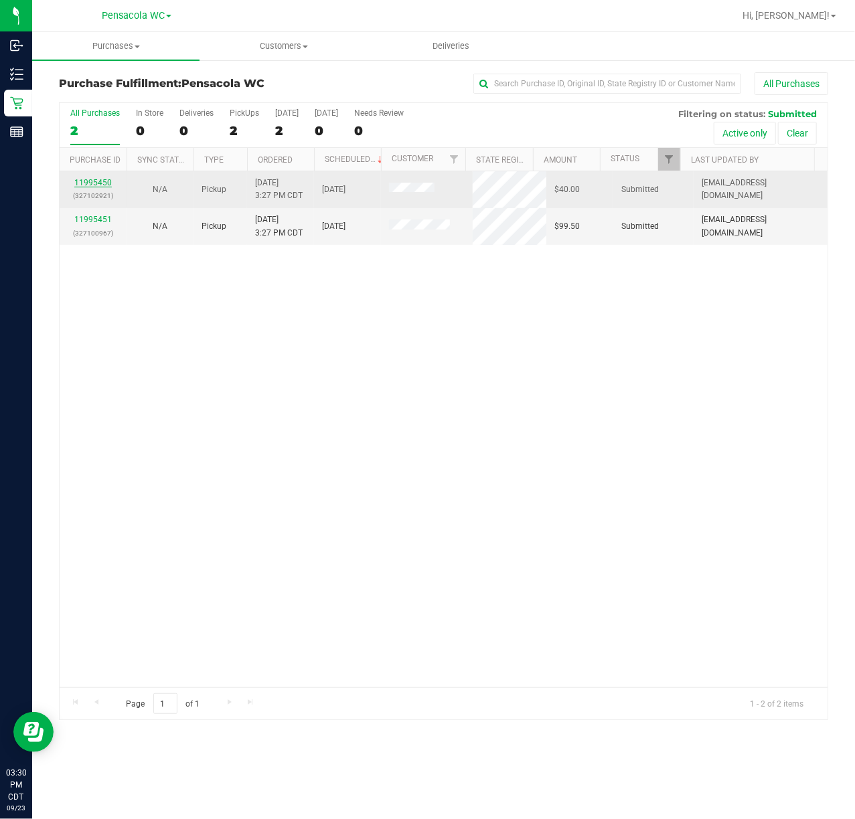
click at [90, 183] on link "11995450" at bounding box center [92, 182] width 37 height 9
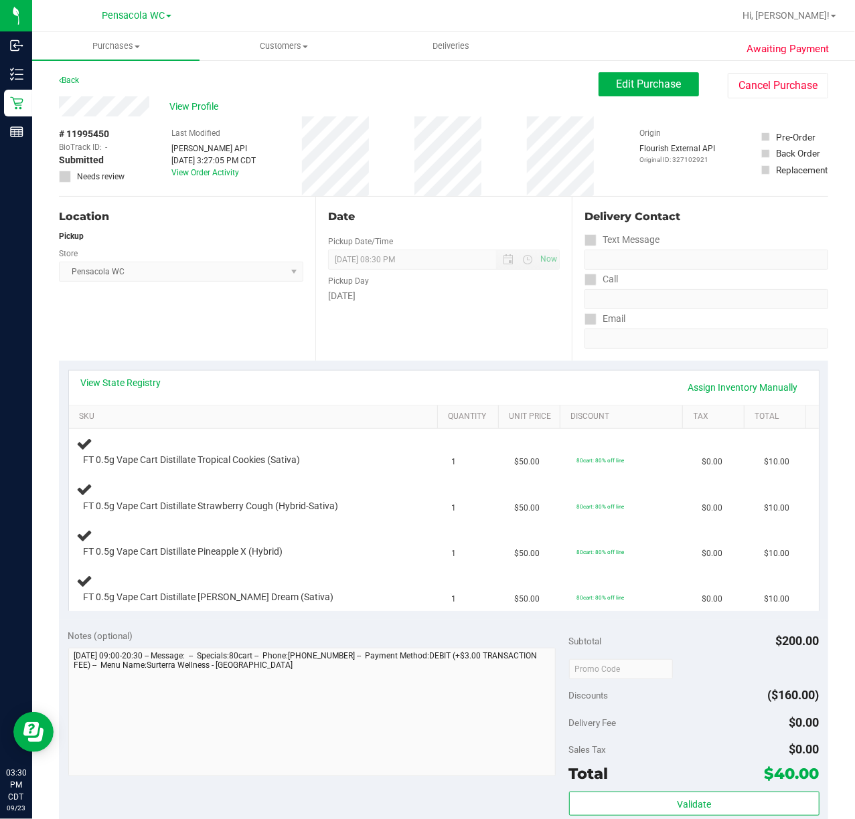
click at [177, 327] on div "Location Pickup Store Pensacola WC Select Store [PERSON_NAME][GEOGRAPHIC_DATA] …" at bounding box center [187, 279] width 256 height 164
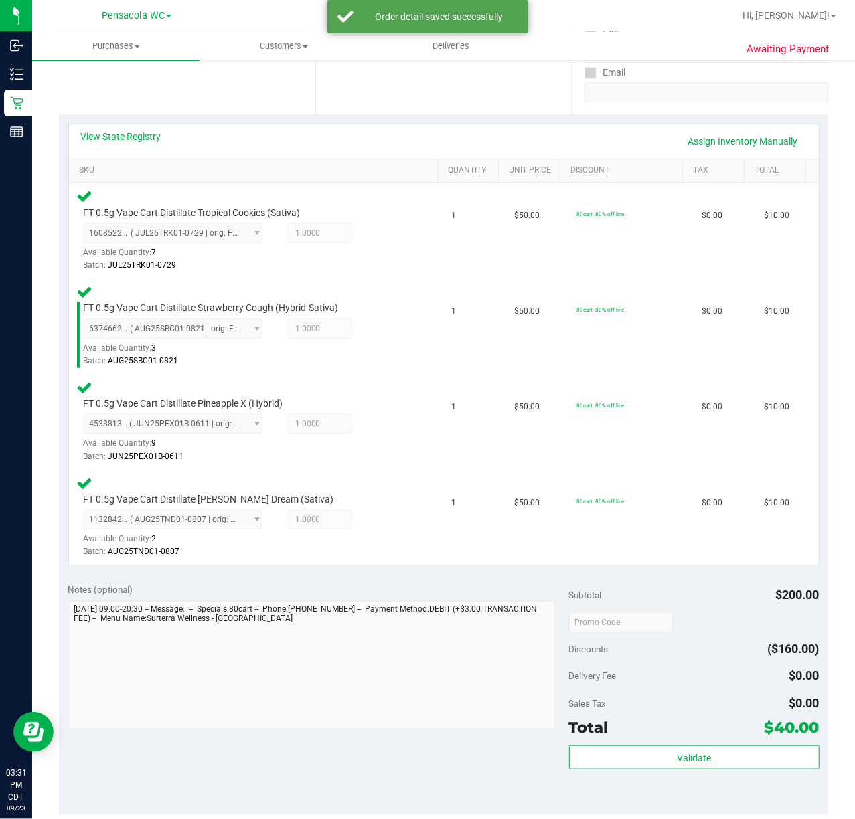
scroll to position [242, 0]
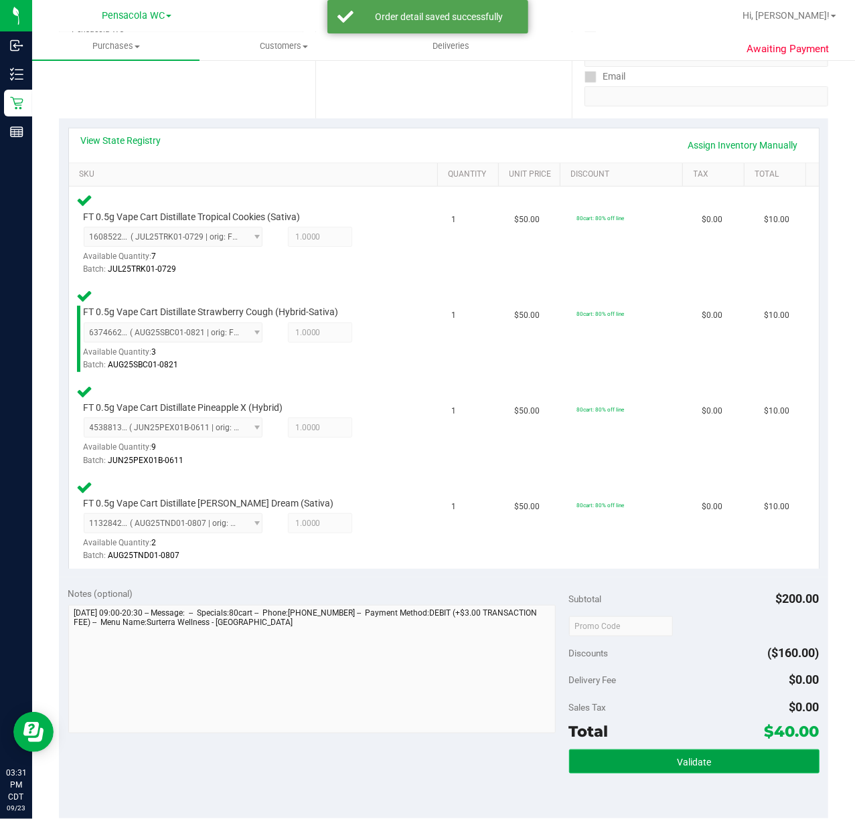
click at [681, 758] on span "Validate" at bounding box center [694, 762] width 34 height 11
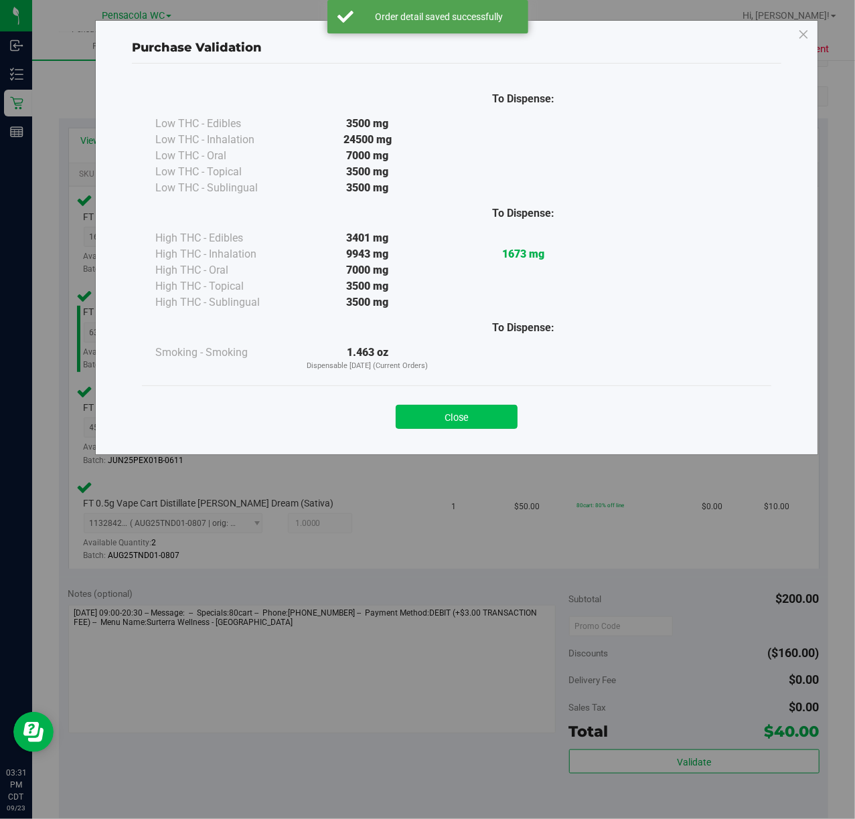
click at [482, 423] on button "Close" at bounding box center [456, 417] width 122 height 24
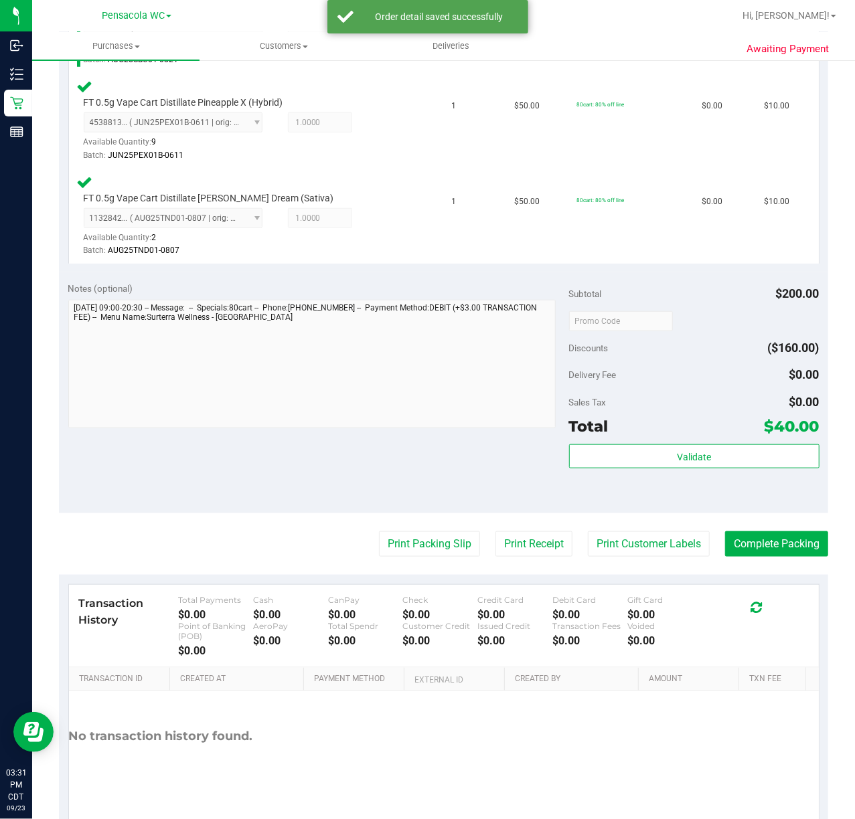
scroll to position [562, 0]
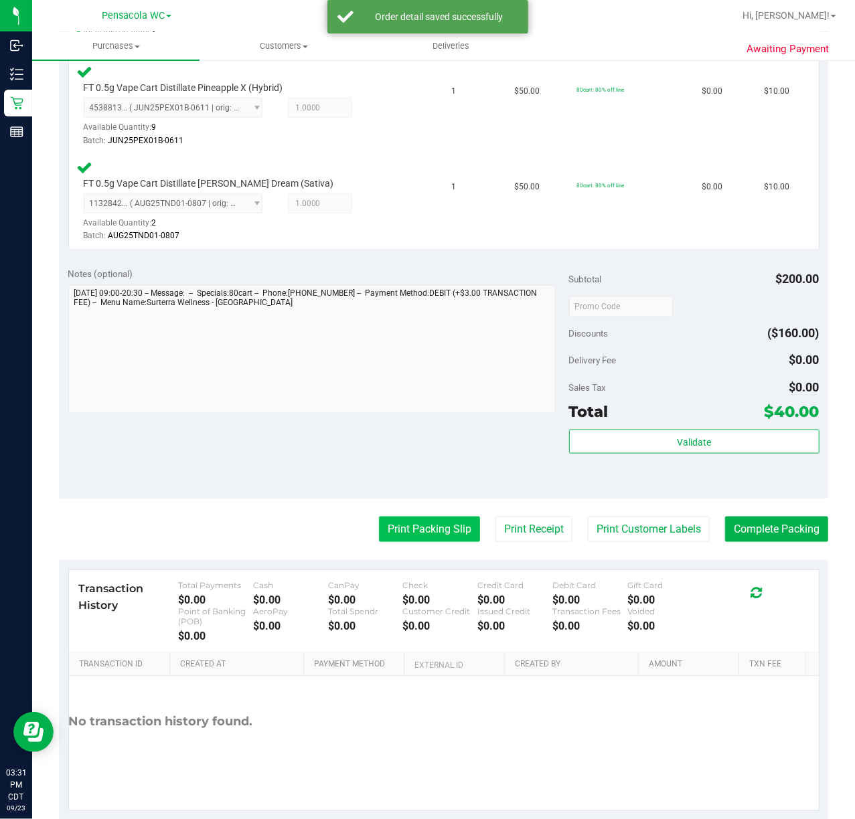
click at [428, 522] on button "Print Packing Slip" at bounding box center [429, 529] width 101 height 25
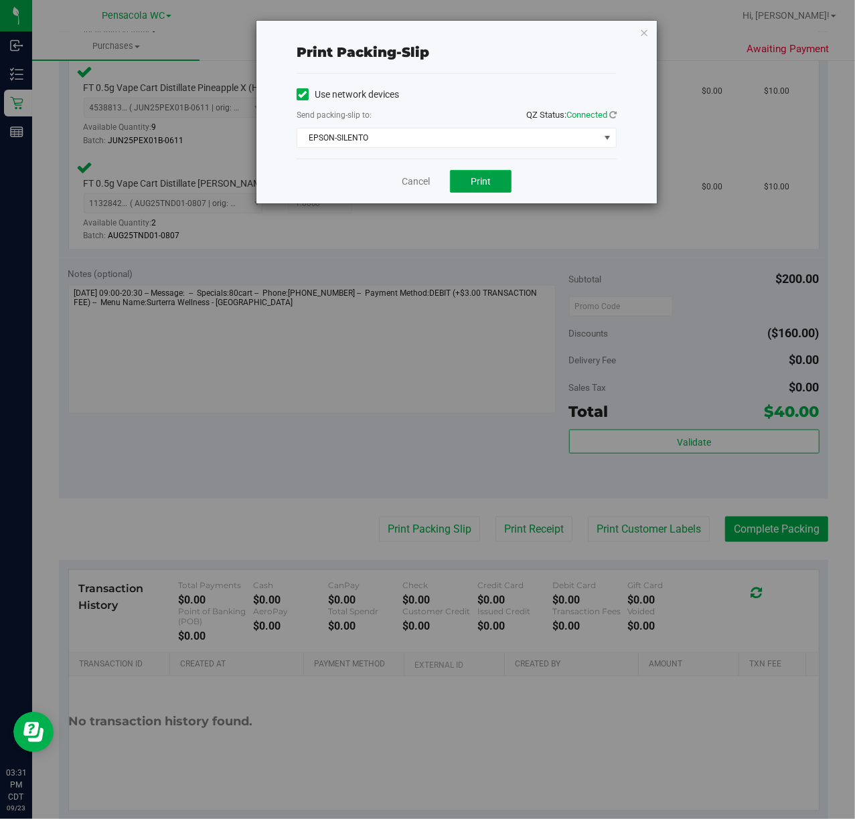
click at [491, 185] on button "Print" at bounding box center [481, 181] width 62 height 23
click at [664, 41] on div "Print packing-slip Use network devices Send packing-slip to: QZ Status: Connect…" at bounding box center [432, 409] width 865 height 819
click at [644, 36] on icon "button" at bounding box center [643, 32] width 9 height 16
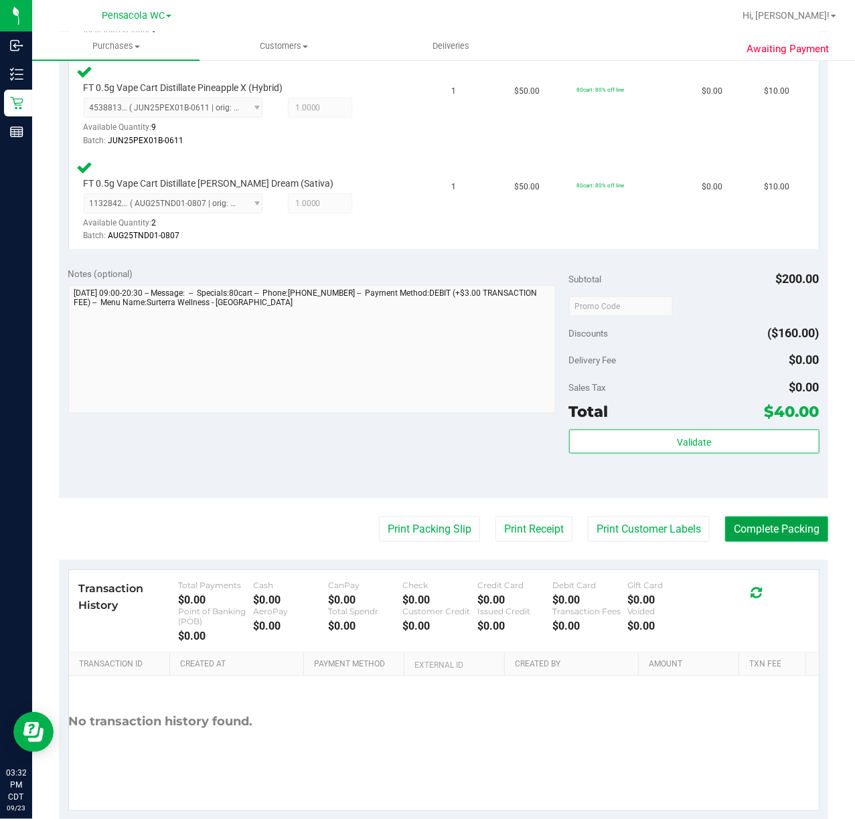
click at [777, 530] on button "Complete Packing" at bounding box center [776, 529] width 103 height 25
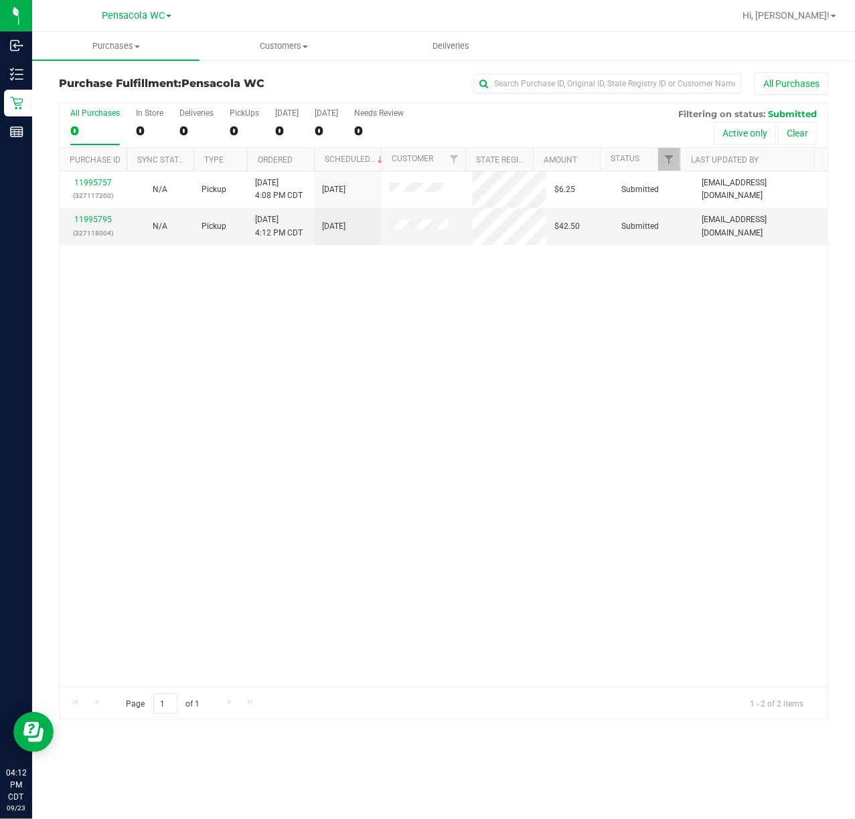
click at [359, 434] on div "11995757 (327117200) N/A Pickup [DATE] 4:08 PM CDT 9/23/2025 $6.25 Submitted [E…" at bounding box center [444, 429] width 768 height 516
click at [265, 464] on div "11995757 (327117200) N/A Pickup [DATE] 4:08 PM CDT 9/23/2025 $6.25 Submitted [E…" at bounding box center [444, 429] width 768 height 516
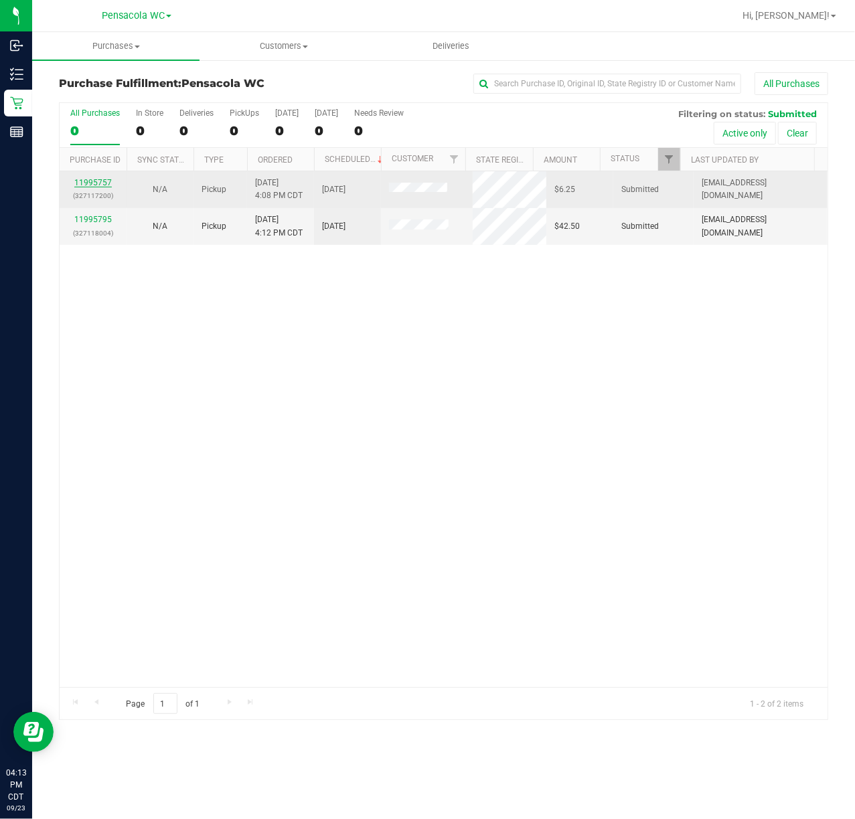
click at [94, 187] on link "11995757" at bounding box center [92, 182] width 37 height 9
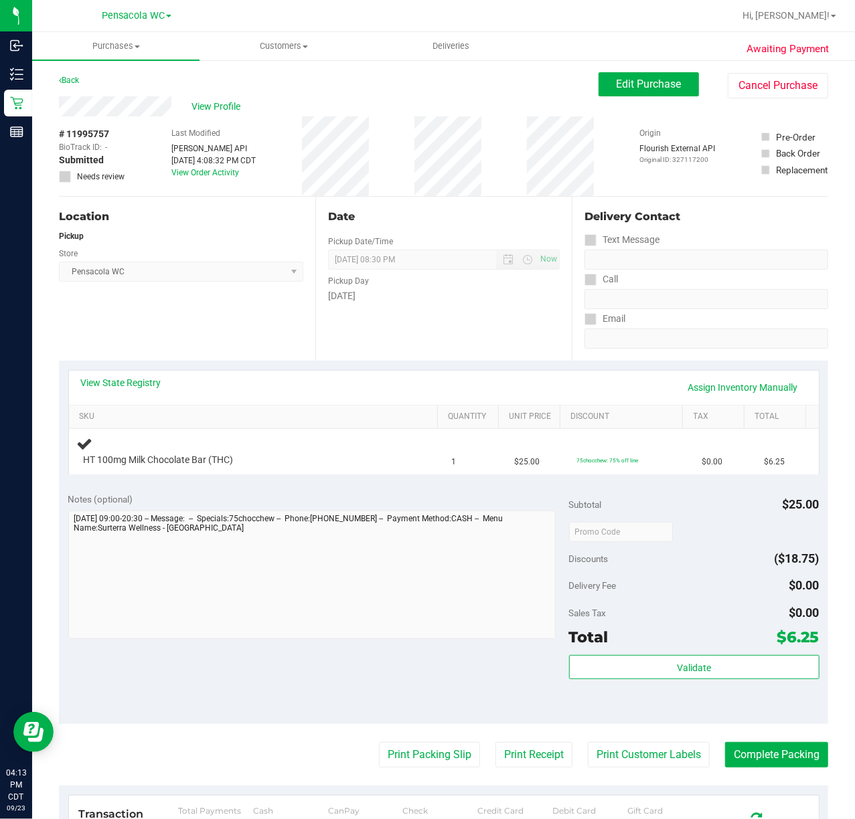
click at [223, 371] on div "View State Registry Assign Inventory Manually" at bounding box center [443, 388] width 749 height 34
click at [134, 388] on link "View State Registry" at bounding box center [121, 382] width 80 height 13
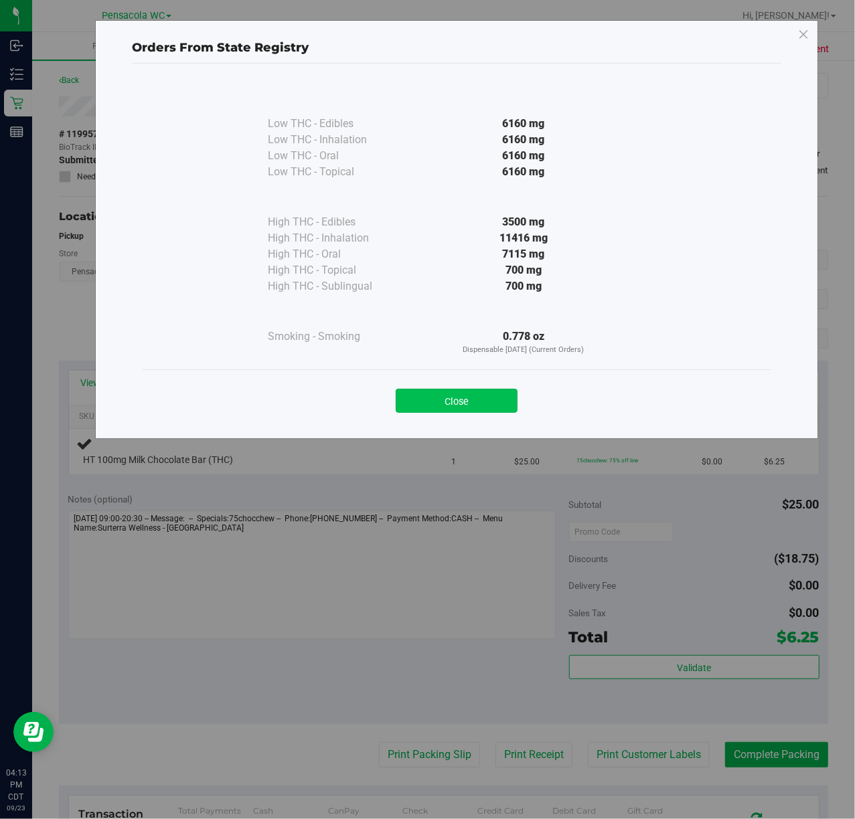
click at [461, 403] on button "Close" at bounding box center [456, 401] width 122 height 24
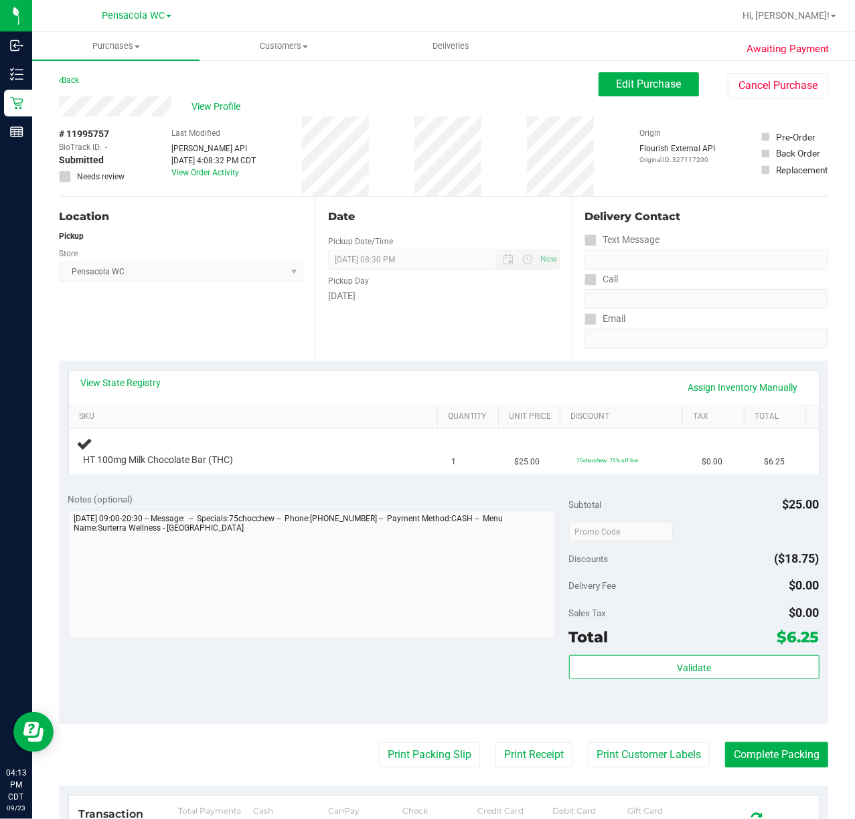
click at [148, 376] on link "View State Registry" at bounding box center [121, 382] width 80 height 13
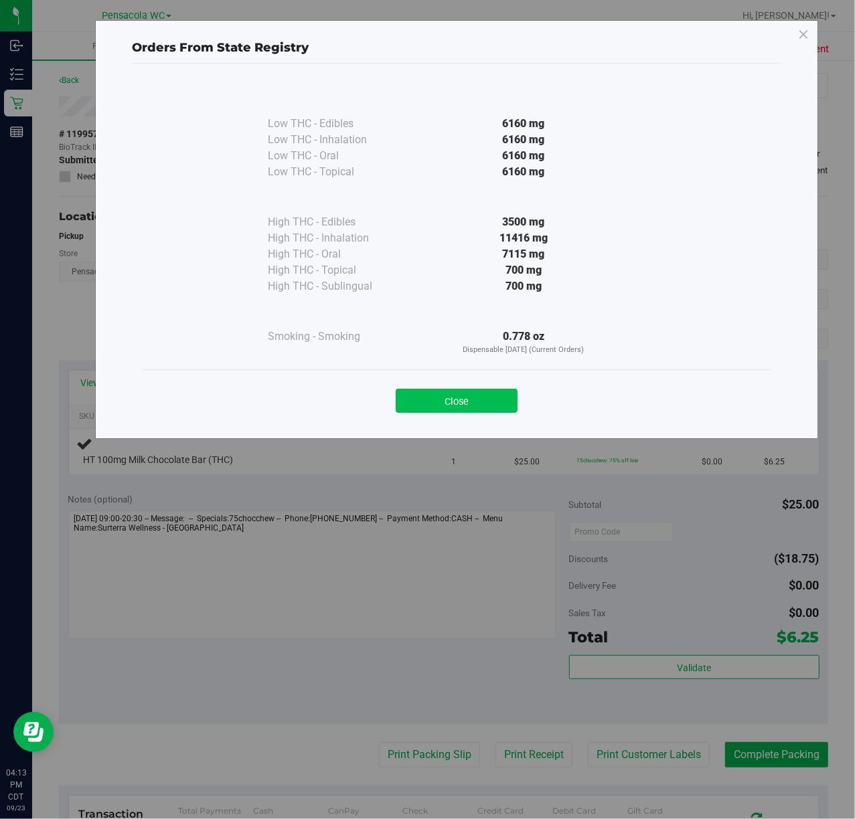
click at [476, 406] on button "Close" at bounding box center [456, 401] width 122 height 24
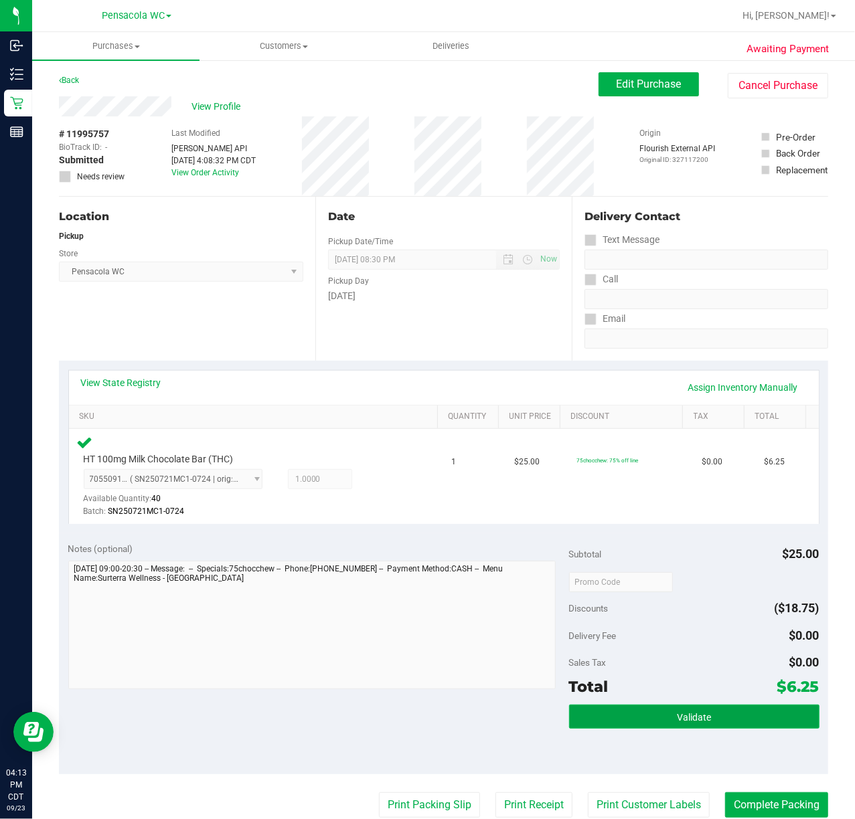
click at [683, 707] on button "Validate" at bounding box center [694, 717] width 250 height 24
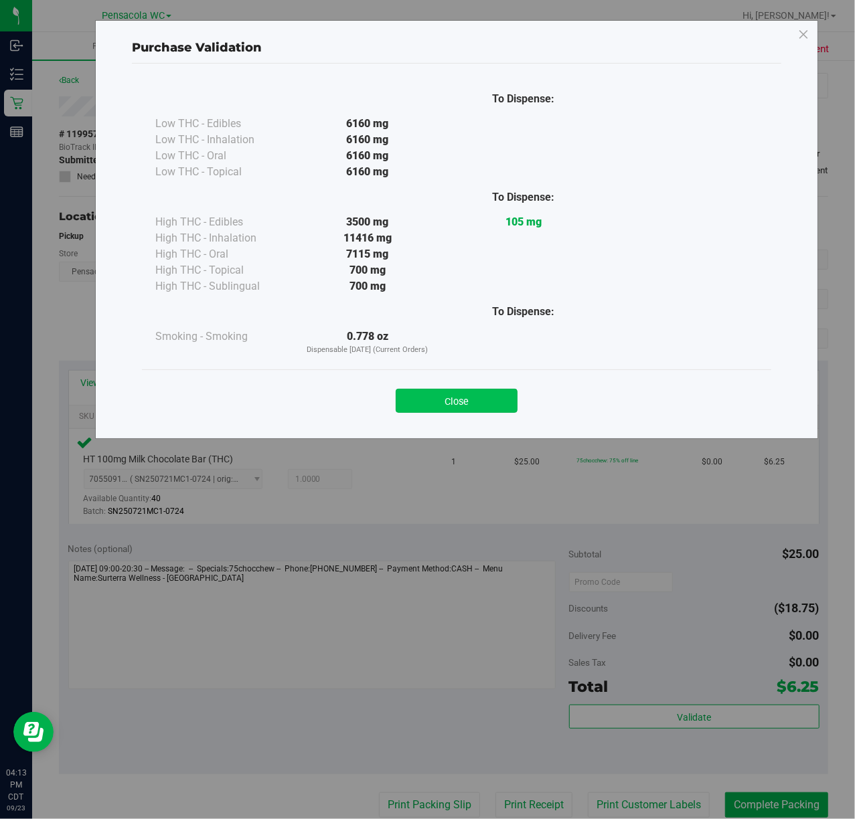
drag, startPoint x: 485, startPoint y: 416, endPoint x: 485, endPoint y: 397, distance: 18.7
click at [485, 405] on div "Close" at bounding box center [456, 396] width 629 height 54
click at [485, 397] on button "Close" at bounding box center [456, 401] width 122 height 24
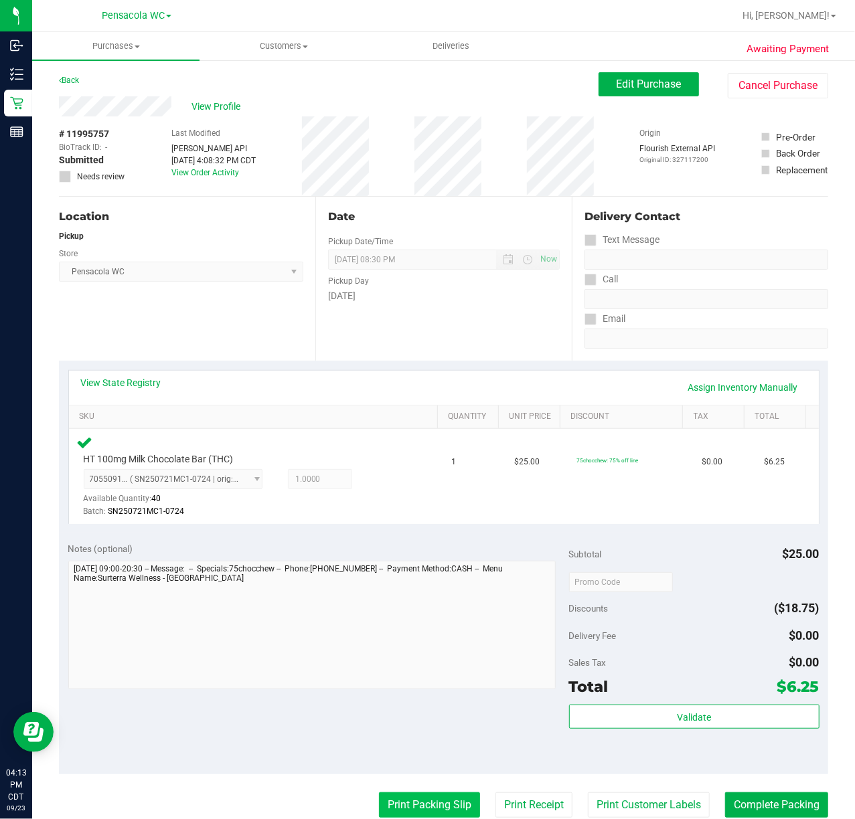
click at [389, 812] on button "Print Packing Slip" at bounding box center [429, 804] width 101 height 25
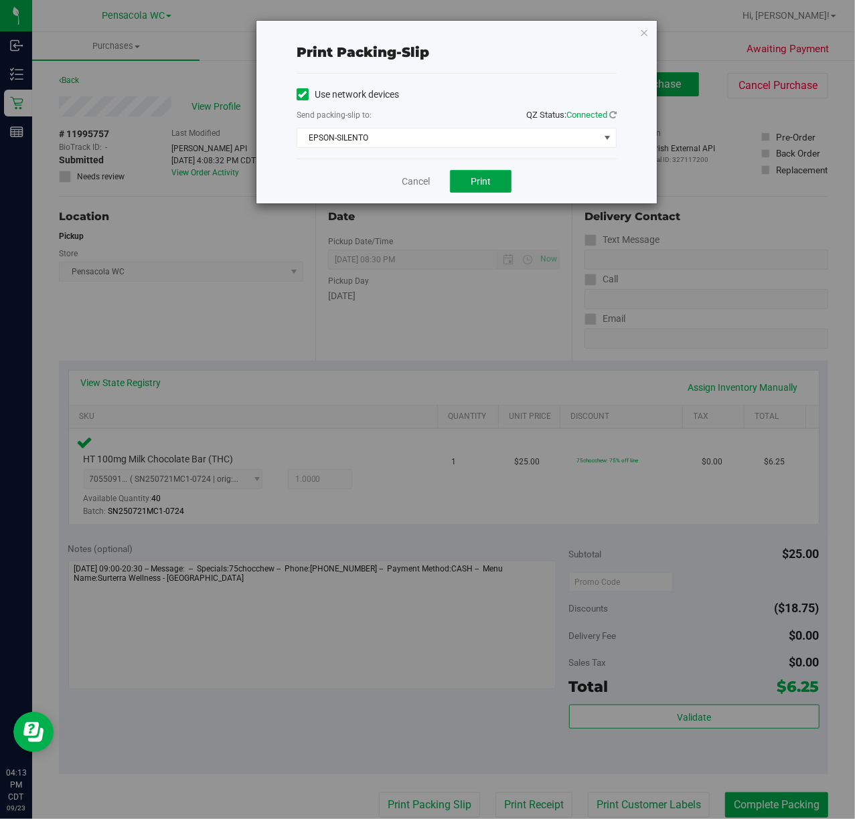
click at [502, 186] on button "Print" at bounding box center [481, 181] width 62 height 23
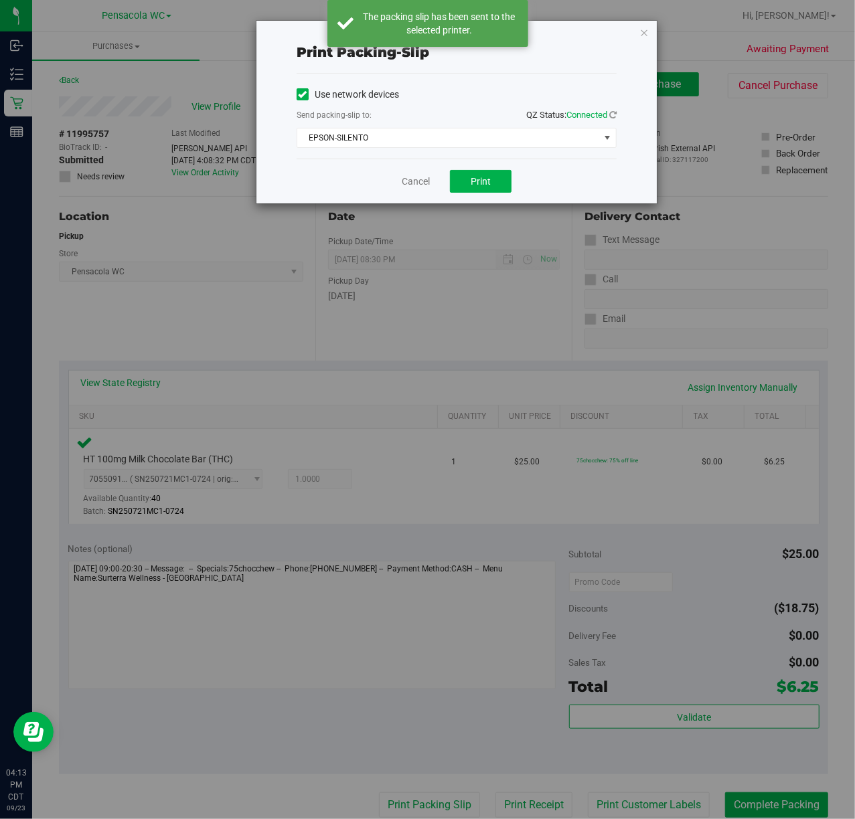
click at [644, 27] on icon "button" at bounding box center [643, 32] width 9 height 16
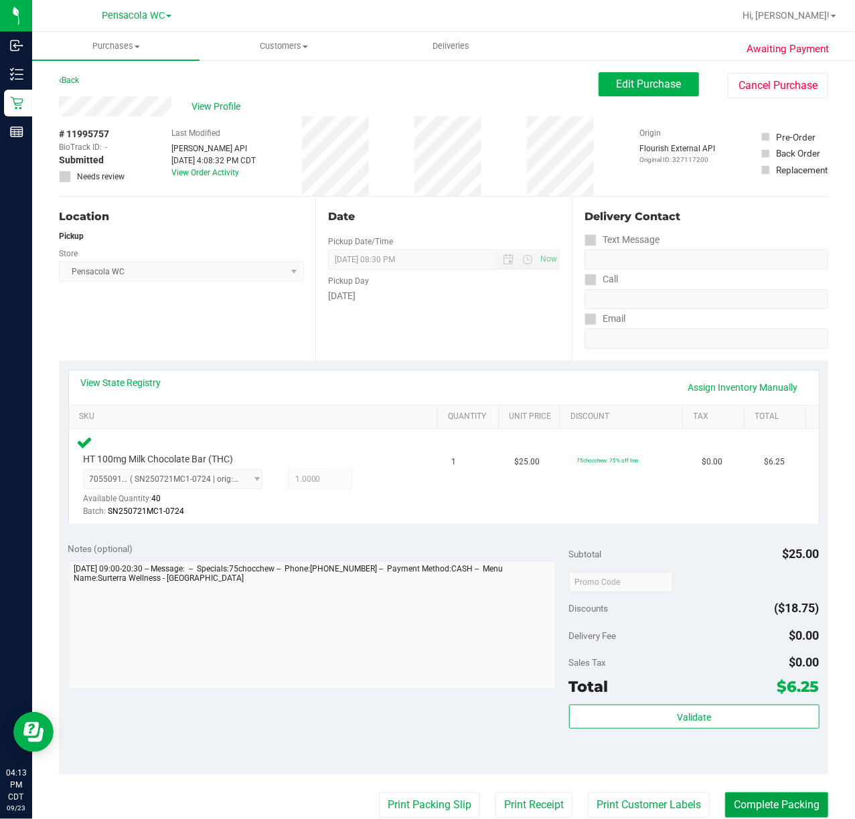
click at [768, 804] on button "Complete Packing" at bounding box center [776, 804] width 103 height 25
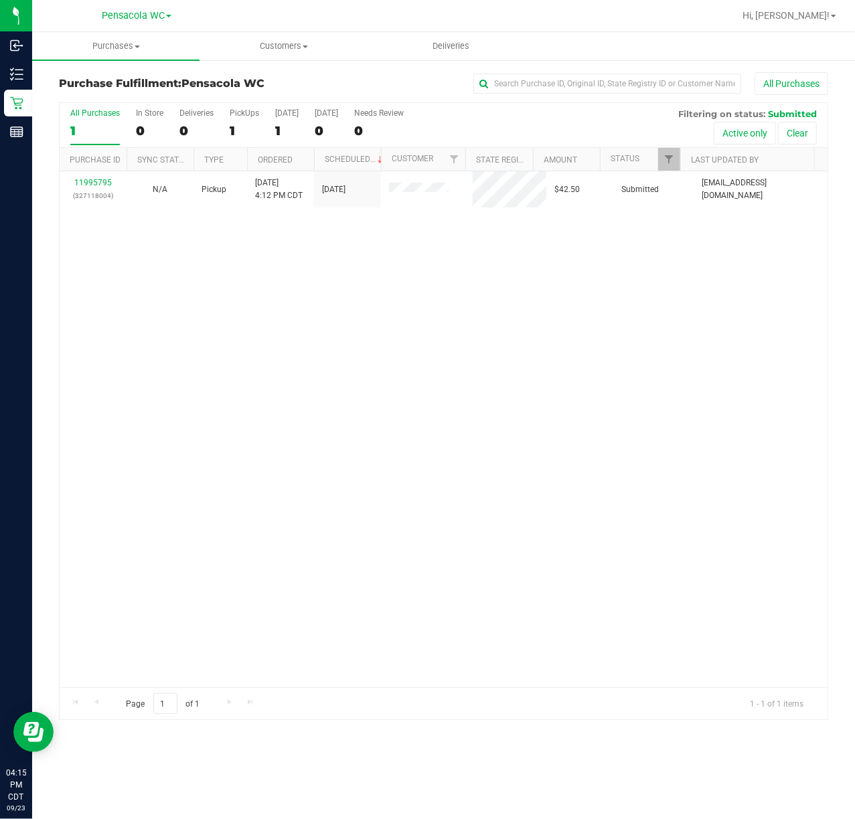
click at [95, 353] on div "11995795 (327118004) N/A Pickup [DATE] 4:12 PM CDT 9/23/2025 $42.50 Submitted […" at bounding box center [444, 429] width 768 height 516
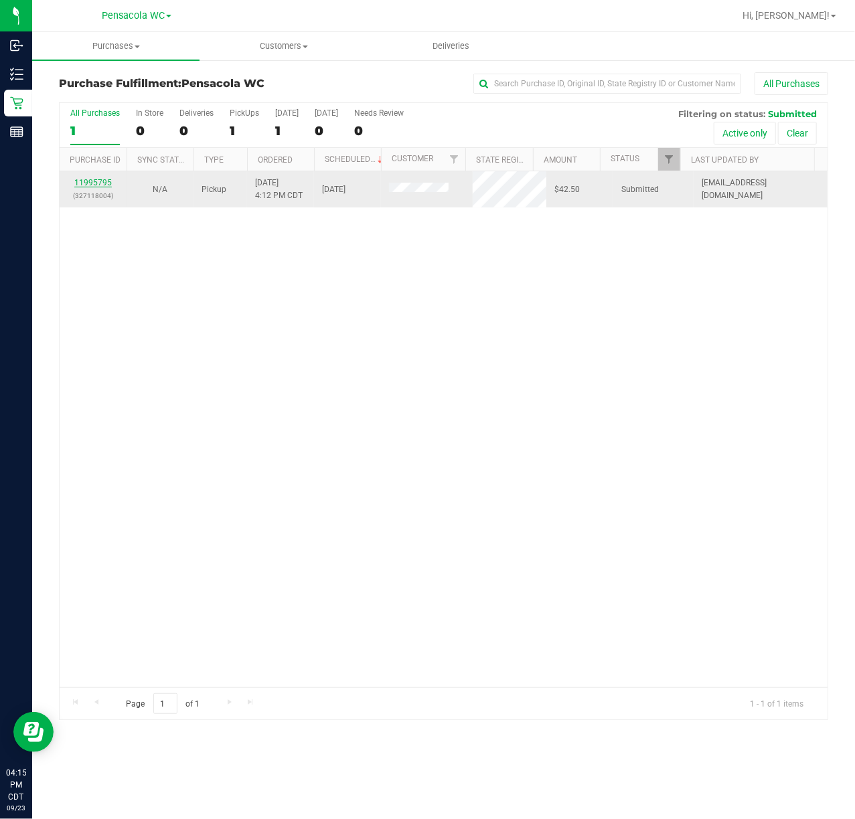
click at [89, 187] on link "11995795" at bounding box center [92, 182] width 37 height 9
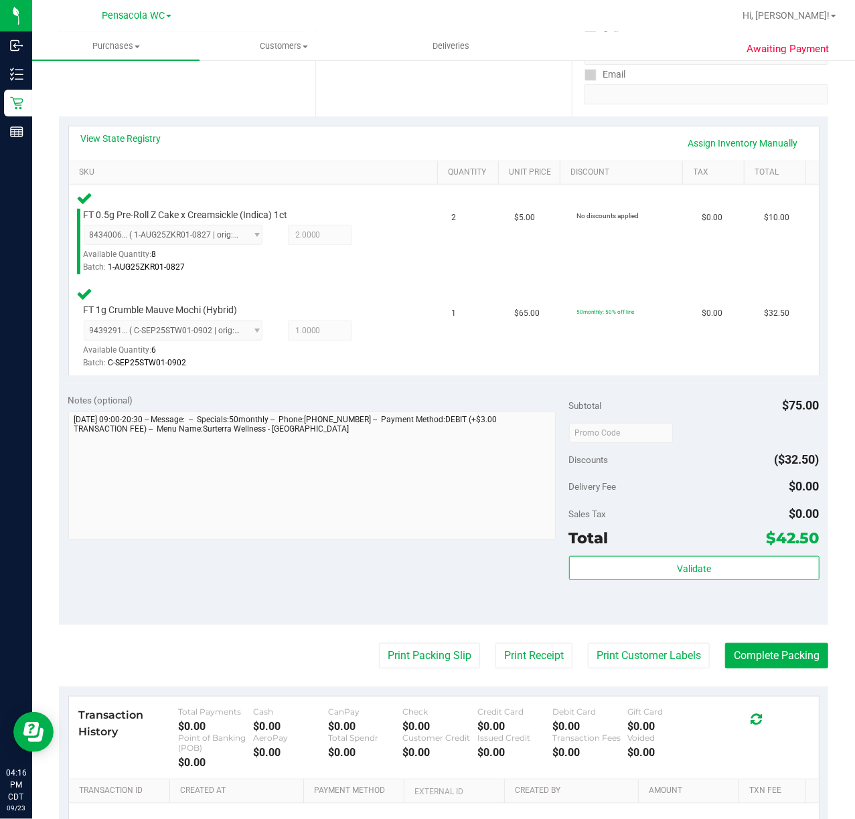
scroll to position [252, 0]
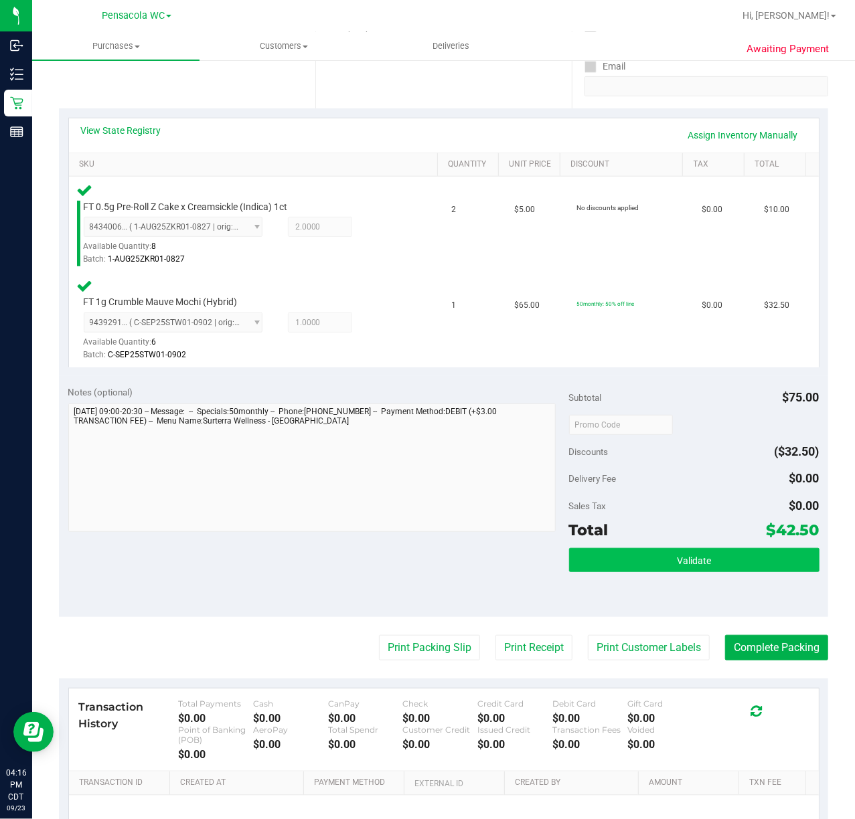
click at [694, 560] on span "Validate" at bounding box center [694, 560] width 34 height 11
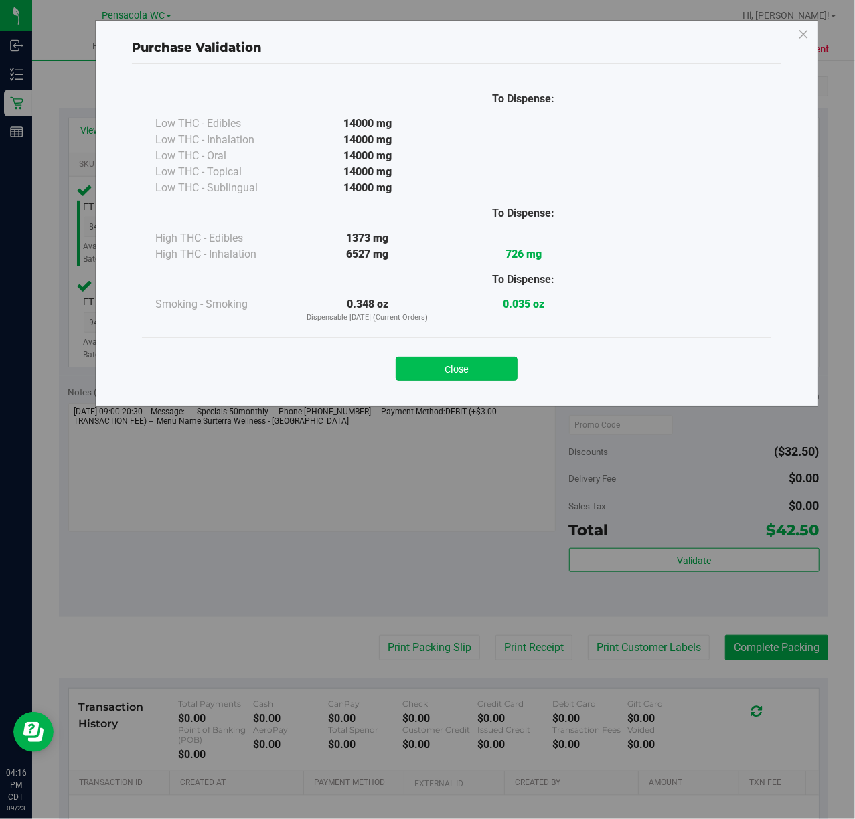
click at [431, 380] on button "Close" at bounding box center [456, 369] width 122 height 24
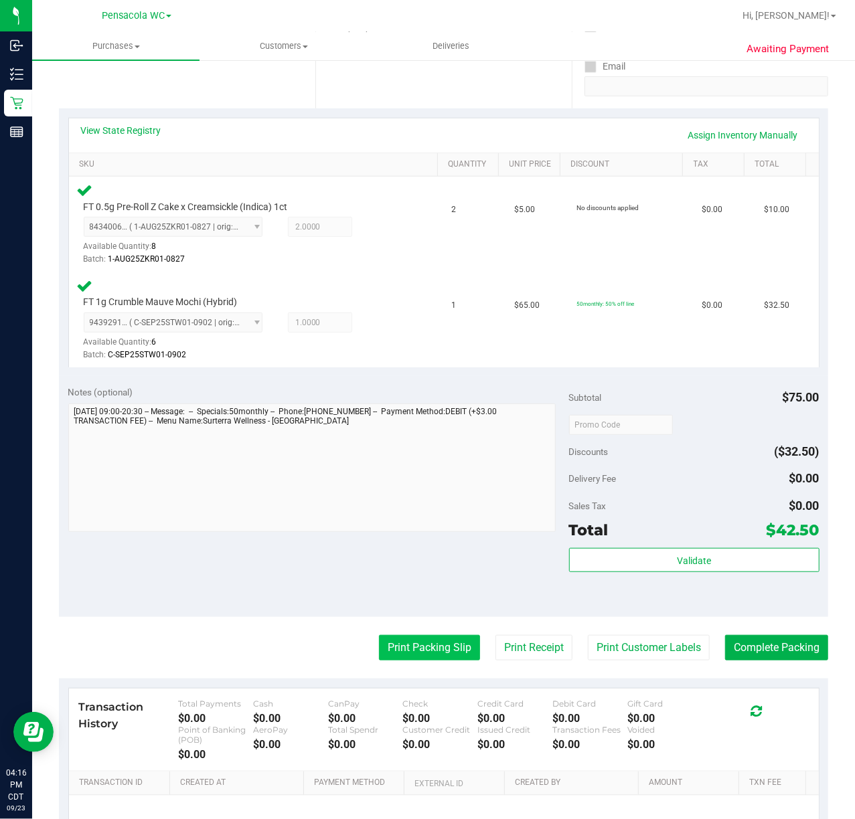
click at [419, 646] on button "Print Packing Slip" at bounding box center [429, 647] width 101 height 25
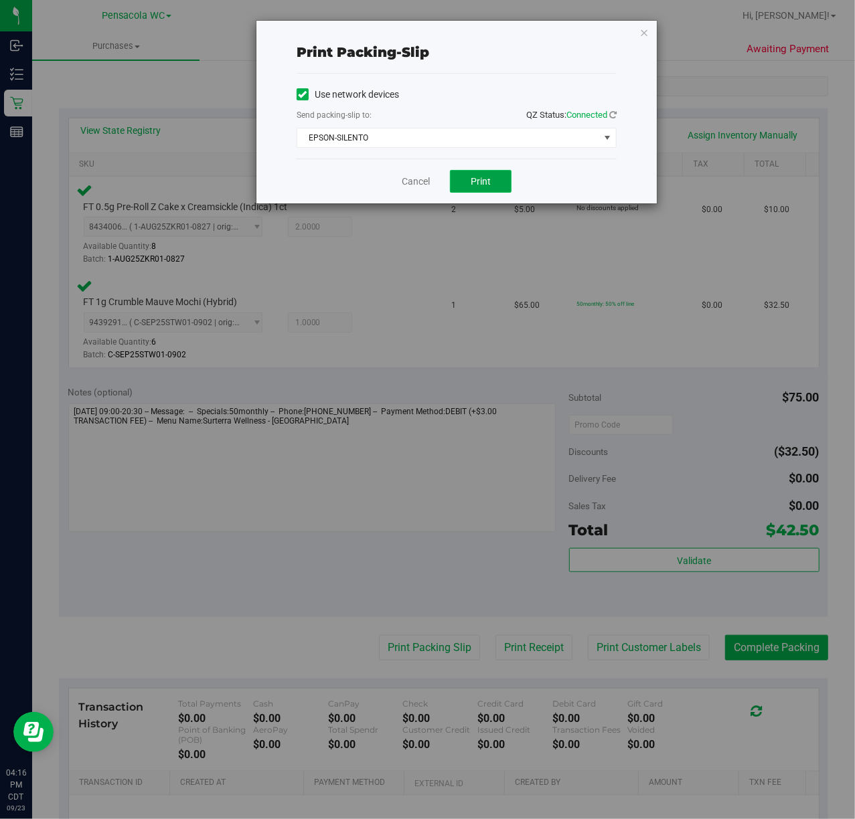
click at [482, 176] on span "Print" at bounding box center [480, 181] width 20 height 11
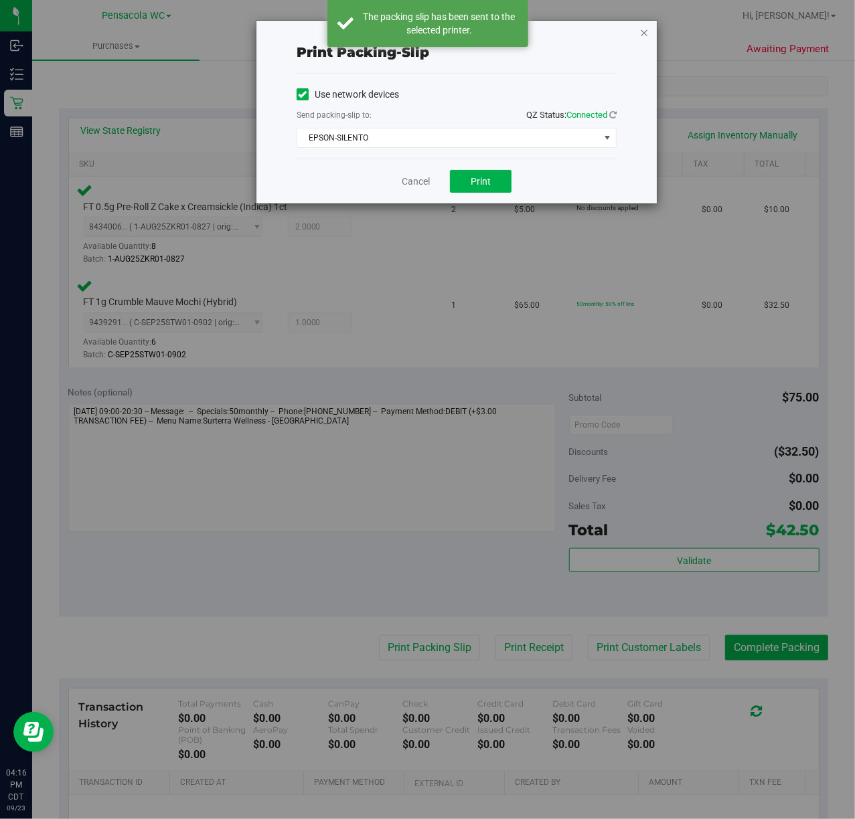
click at [640, 39] on icon "button" at bounding box center [643, 32] width 9 height 16
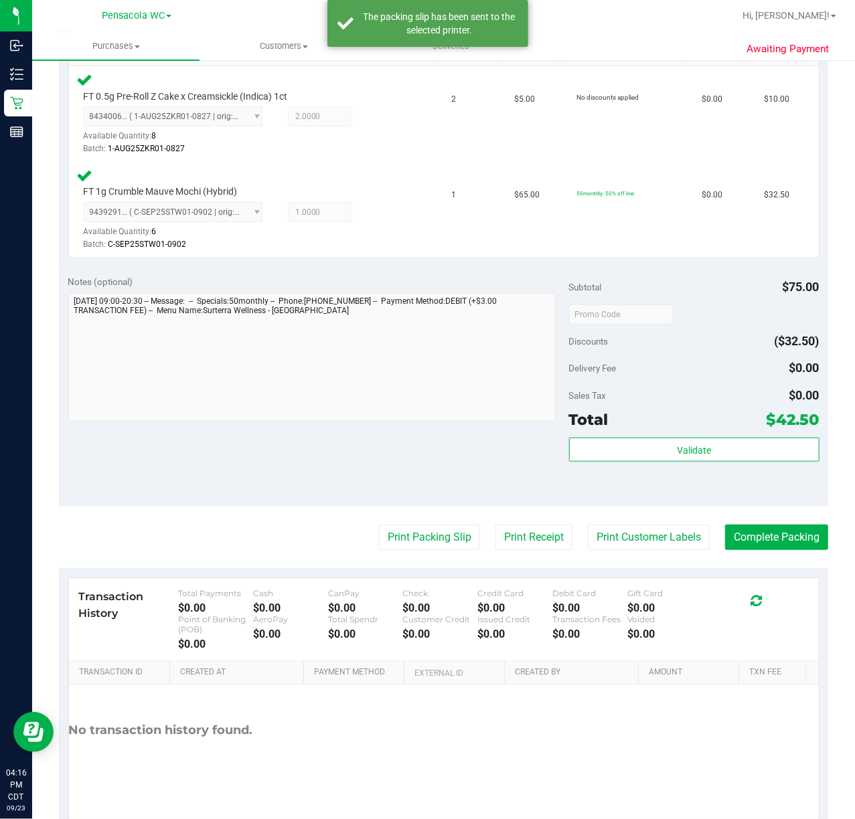
scroll to position [399, 0]
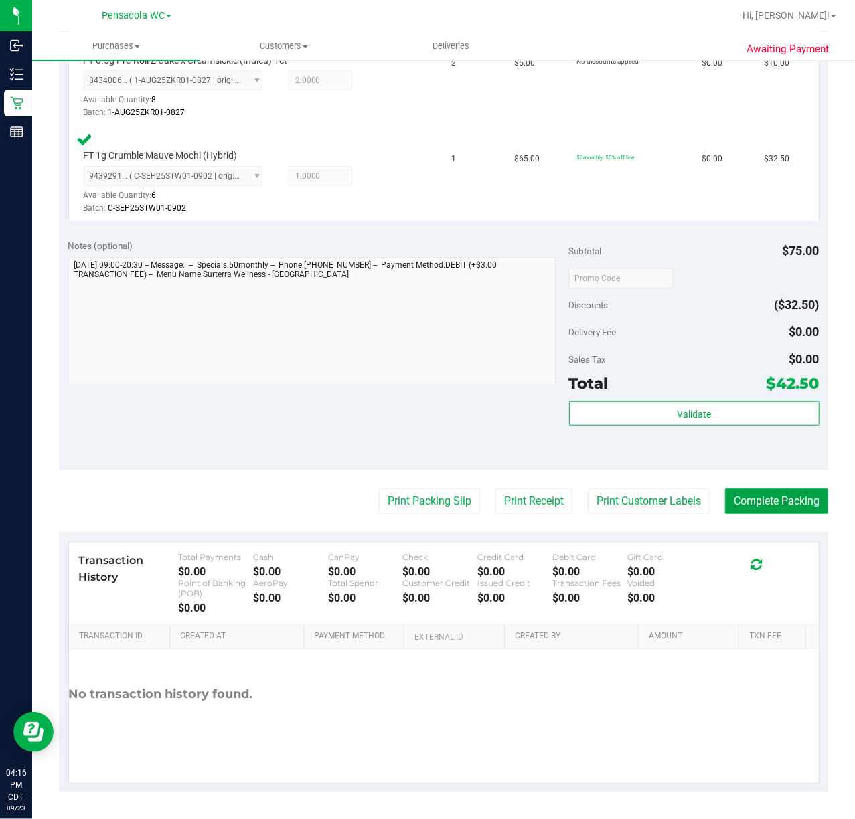
click at [759, 501] on button "Complete Packing" at bounding box center [776, 500] width 103 height 25
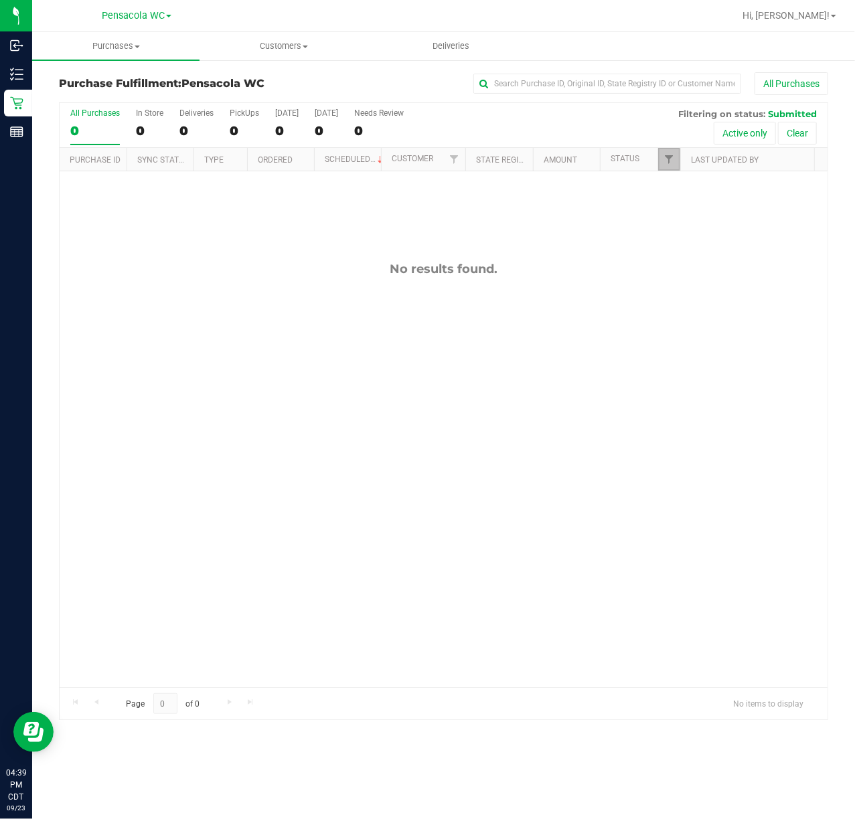
click at [670, 167] on link "Filter" at bounding box center [669, 159] width 22 height 23
click at [696, 217] on span "Select All" at bounding box center [702, 217] width 33 height 8
click at [680, 217] on input "Select All" at bounding box center [675, 217] width 9 height 9
checkbox input "true"
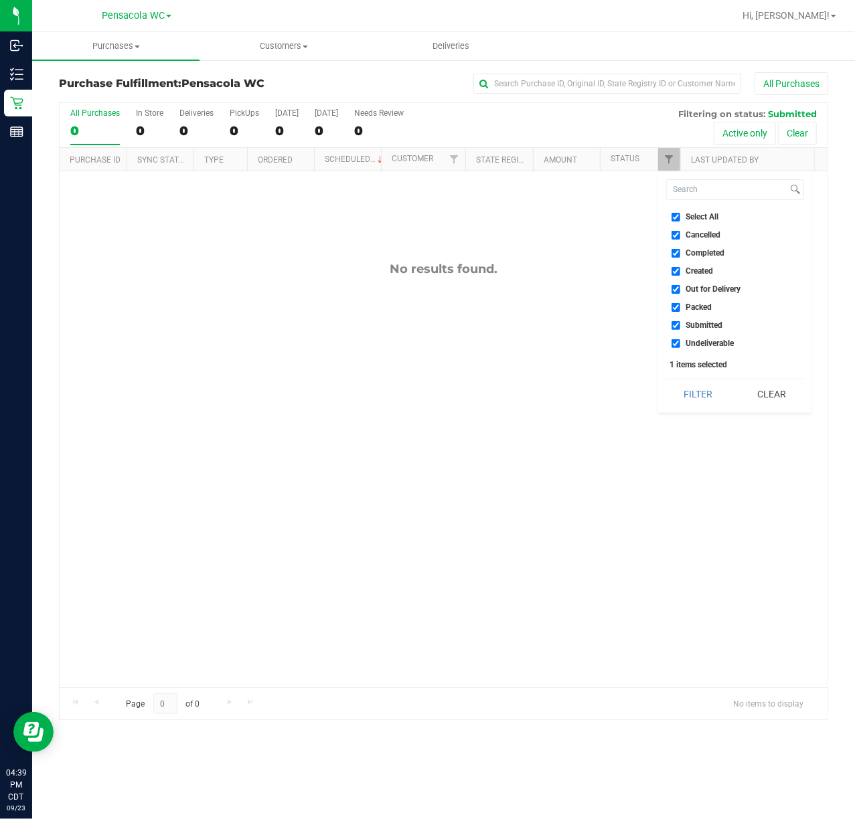
checkbox input "true"
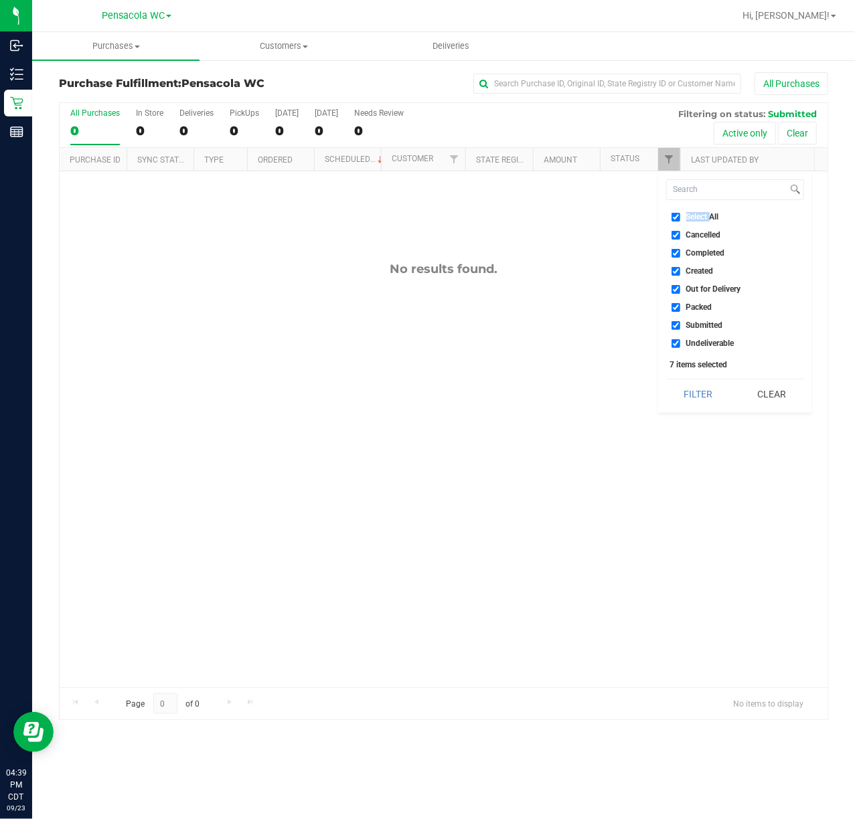
click at [696, 217] on span "Select All" at bounding box center [702, 217] width 33 height 8
click at [680, 217] on input "Select All" at bounding box center [675, 217] width 9 height 9
checkbox input "false"
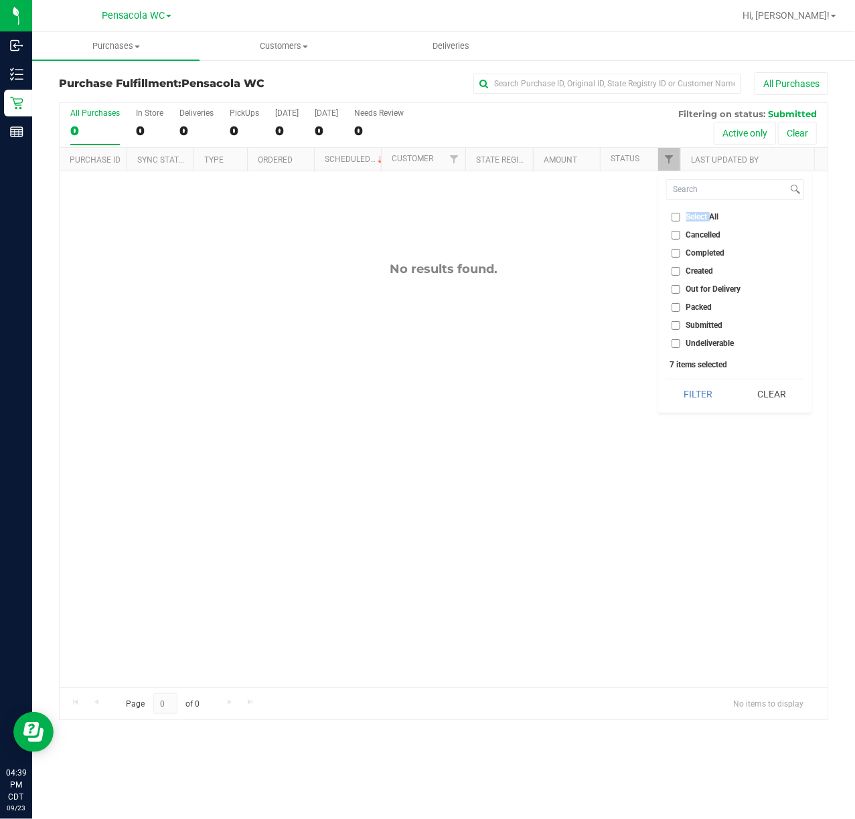
checkbox input "false"
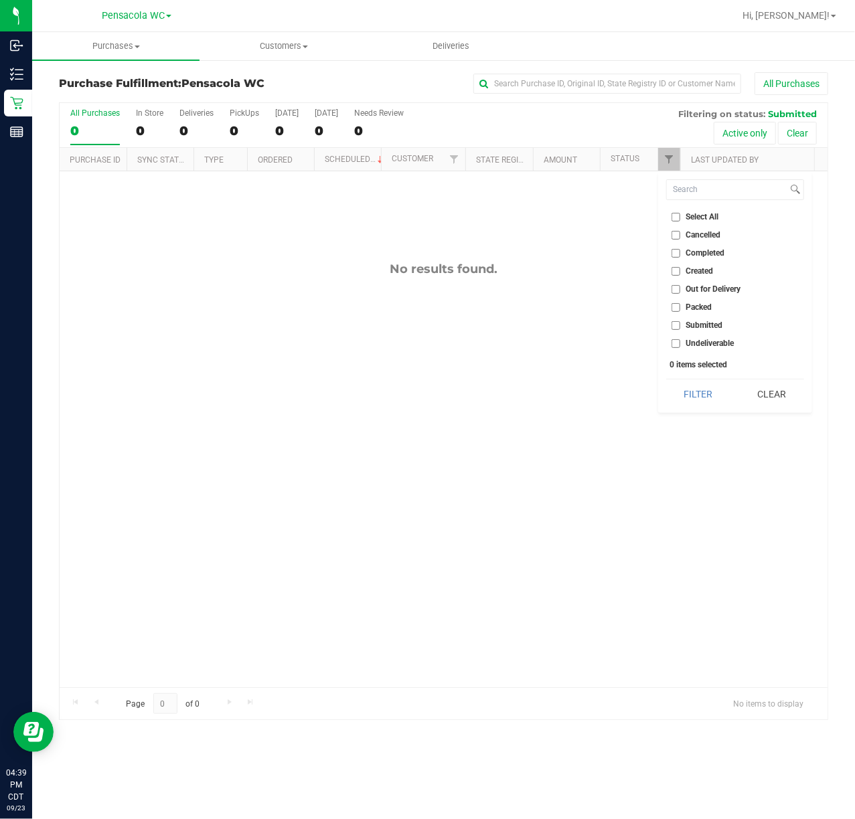
click at [694, 325] on span "Submitted" at bounding box center [704, 325] width 37 height 8
click at [680, 325] on input "Submitted" at bounding box center [675, 325] width 9 height 9
checkbox input "true"
click at [687, 380] on button "Filter" at bounding box center [698, 393] width 64 height 29
click at [212, 341] on div "No results found." at bounding box center [444, 474] width 768 height 606
